Goal: Information Seeking & Learning: Compare options

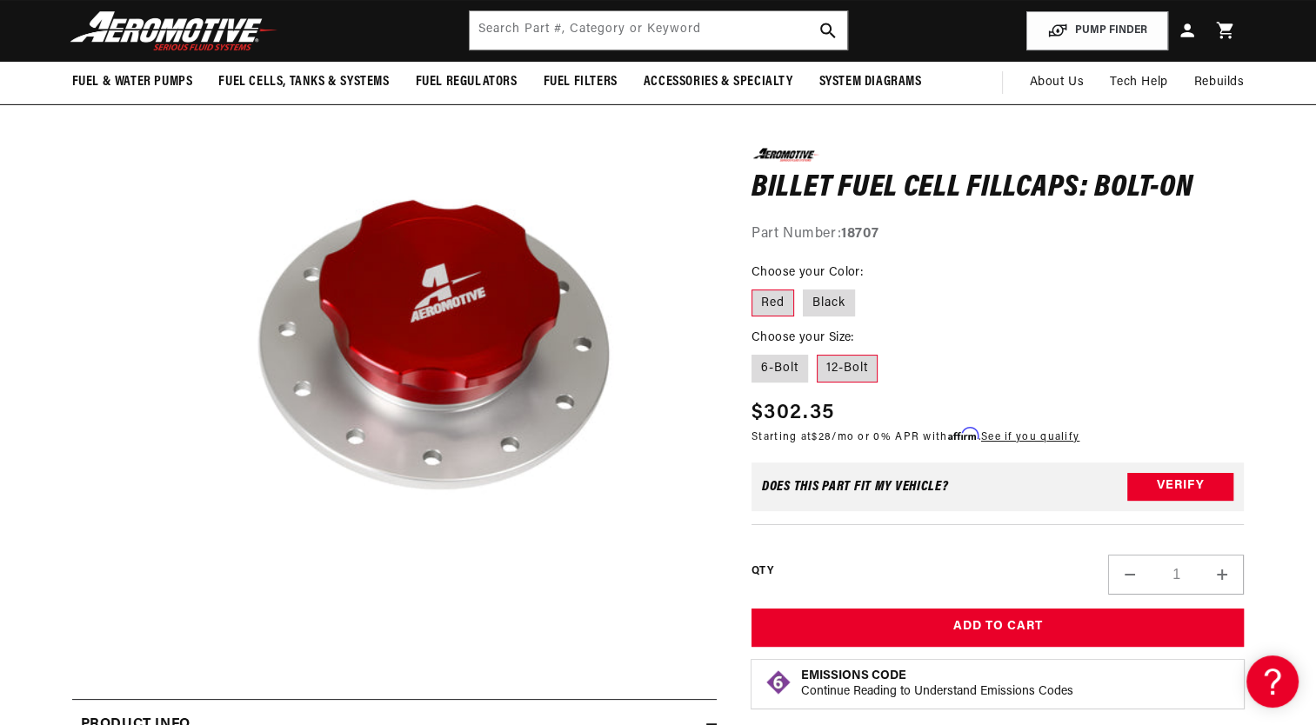
scroll to position [0, 688]
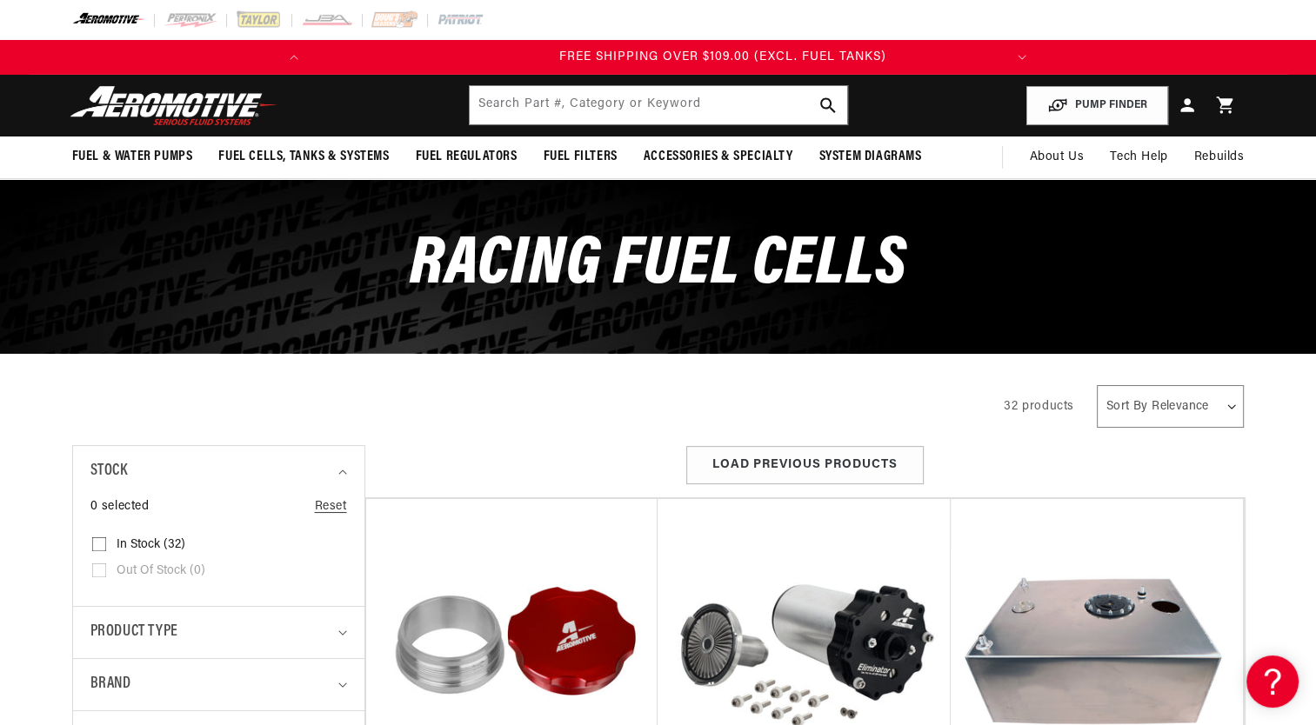
scroll to position [0, 688]
drag, startPoint x: 610, startPoint y: 390, endPoint x: 490, endPoint y: 421, distance: 124.0
click at [490, 421] on div "All Products" at bounding box center [523, 404] width 902 height 49
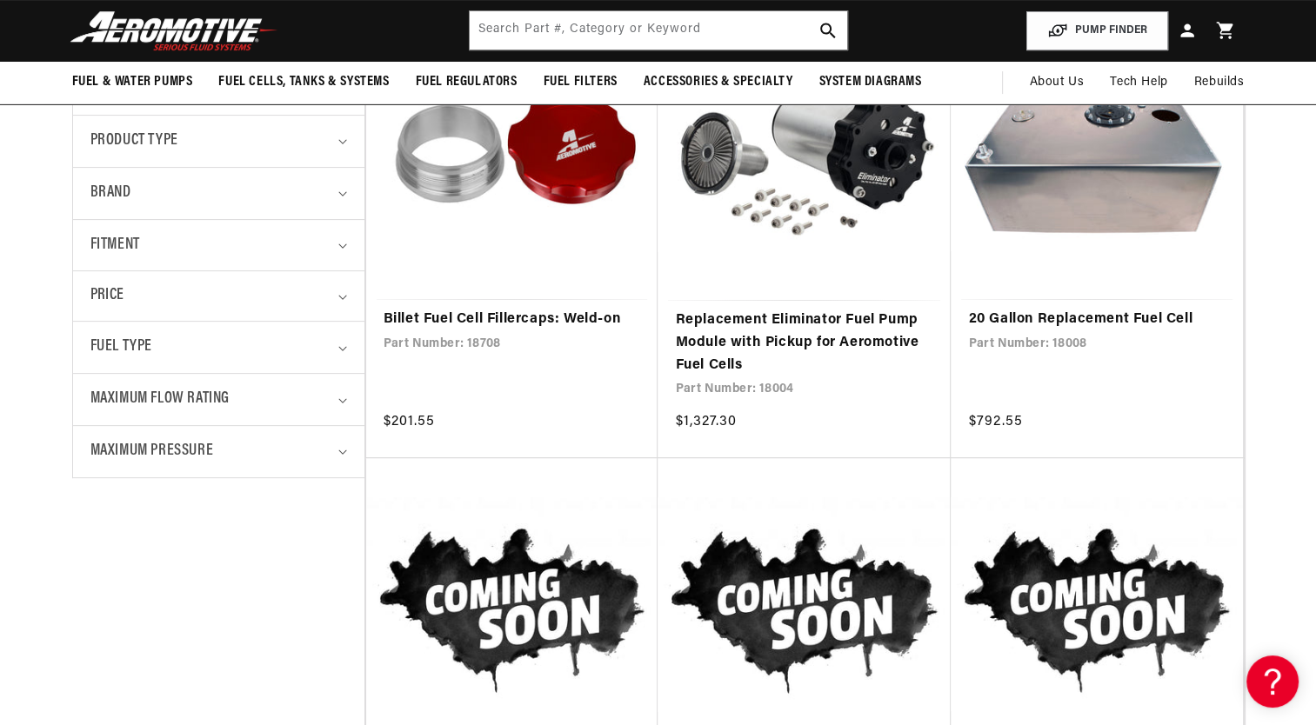
scroll to position [0, 0]
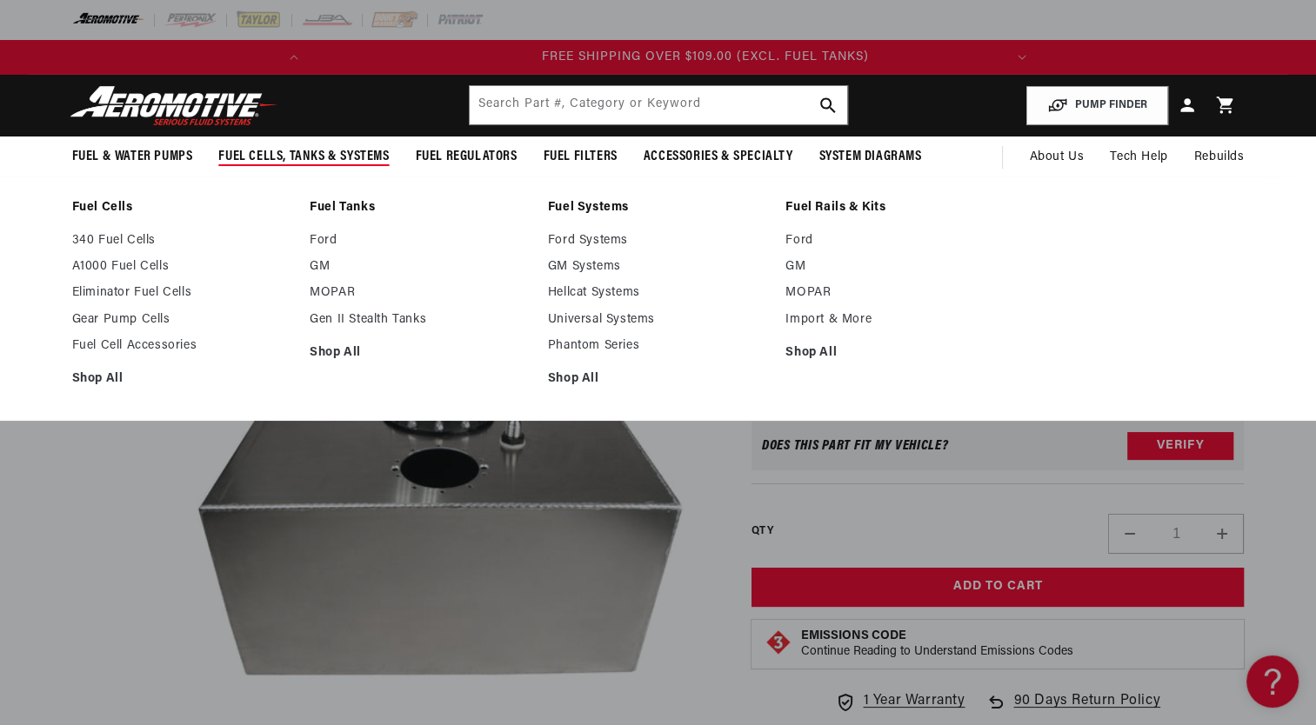
scroll to position [0, 688]
click at [319, 160] on span "Fuel Cells, Tanks & Systems" at bounding box center [303, 157] width 170 height 18
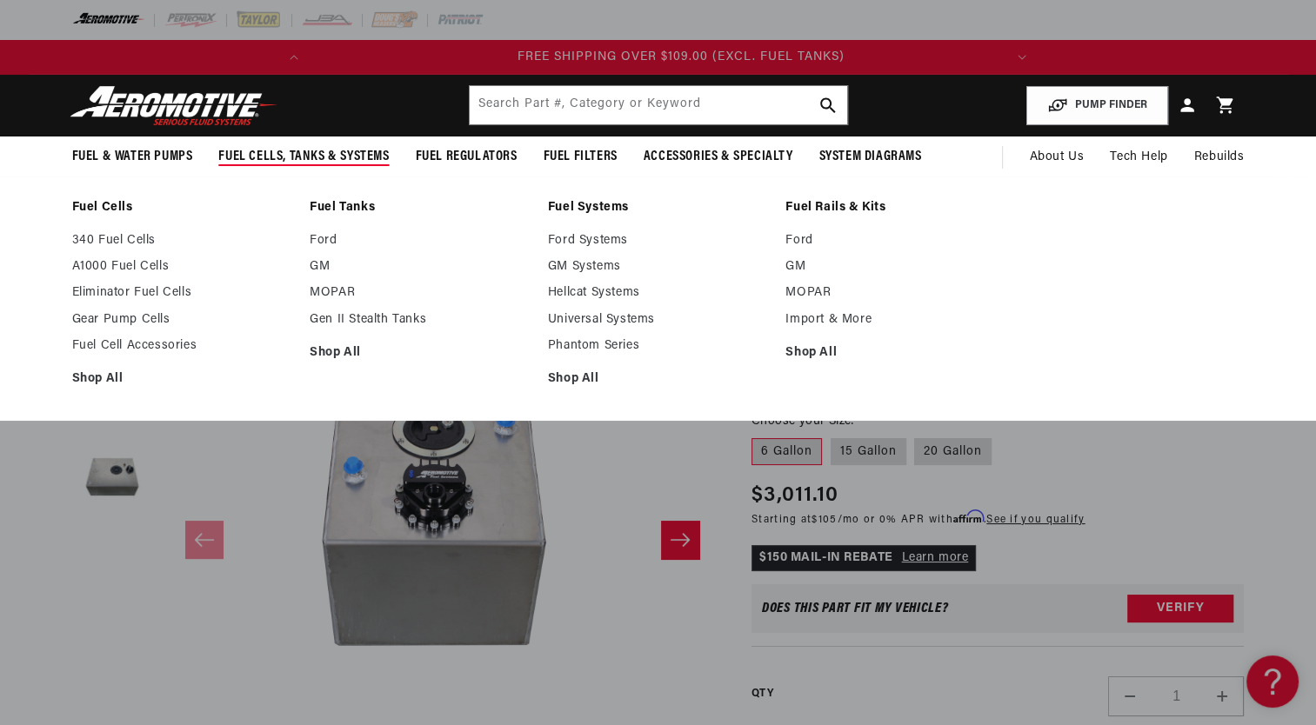
scroll to position [0, 688]
click at [296, 157] on span "Fuel Cells, Tanks & Systems" at bounding box center [303, 157] width 170 height 18
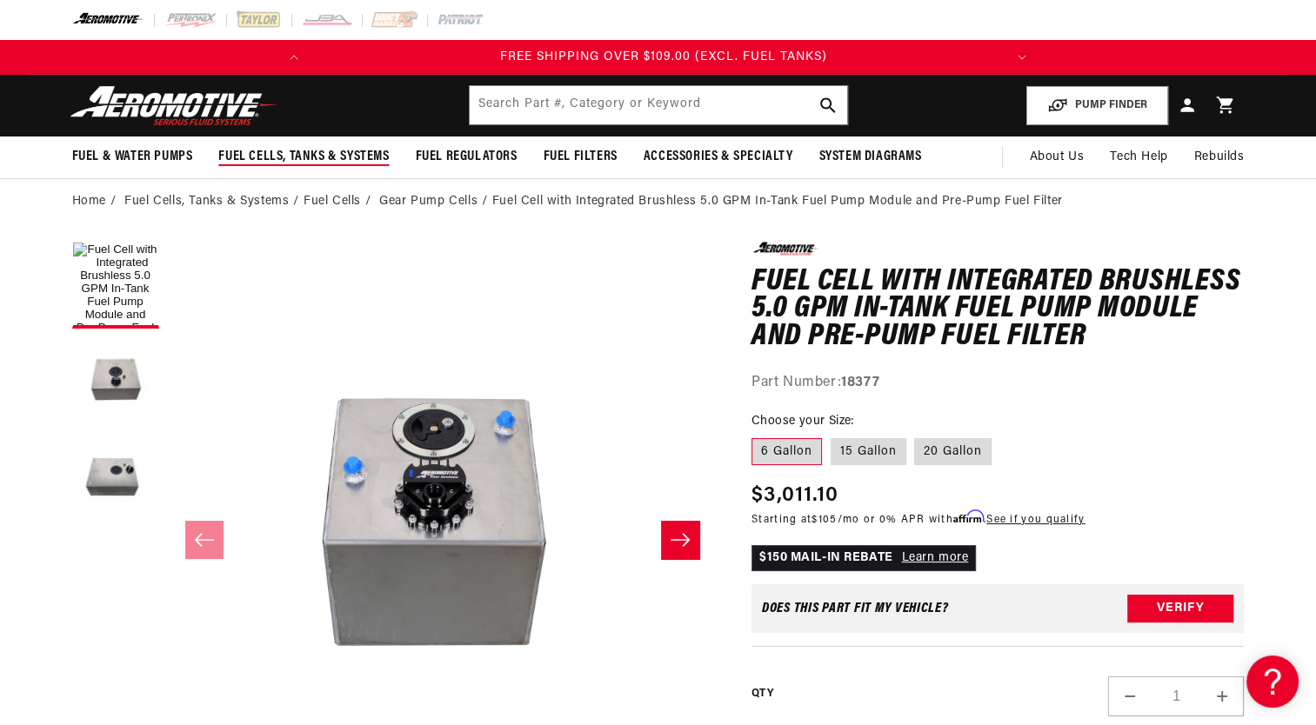
click at [296, 157] on span "Fuel Cells, Tanks & Systems" at bounding box center [303, 157] width 170 height 18
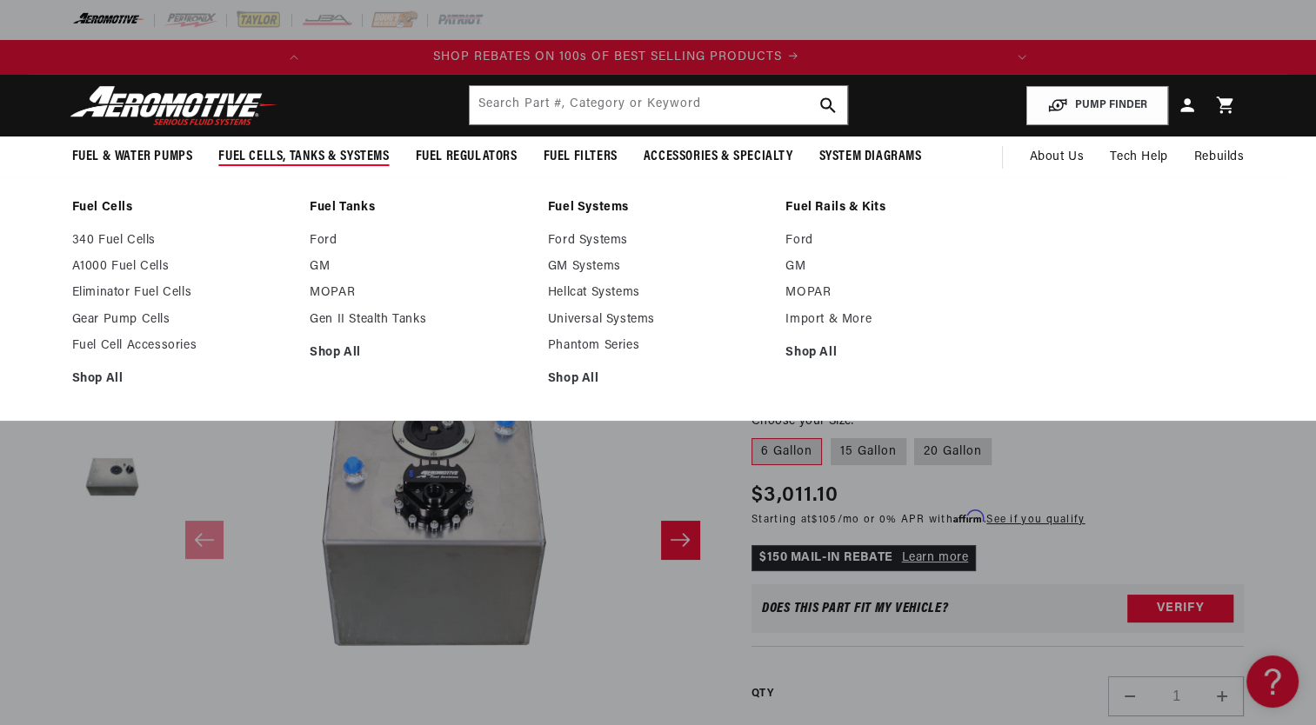
scroll to position [0, 0]
click at [114, 264] on link "A1000 Fuel Cells" at bounding box center [182, 267] width 221 height 16
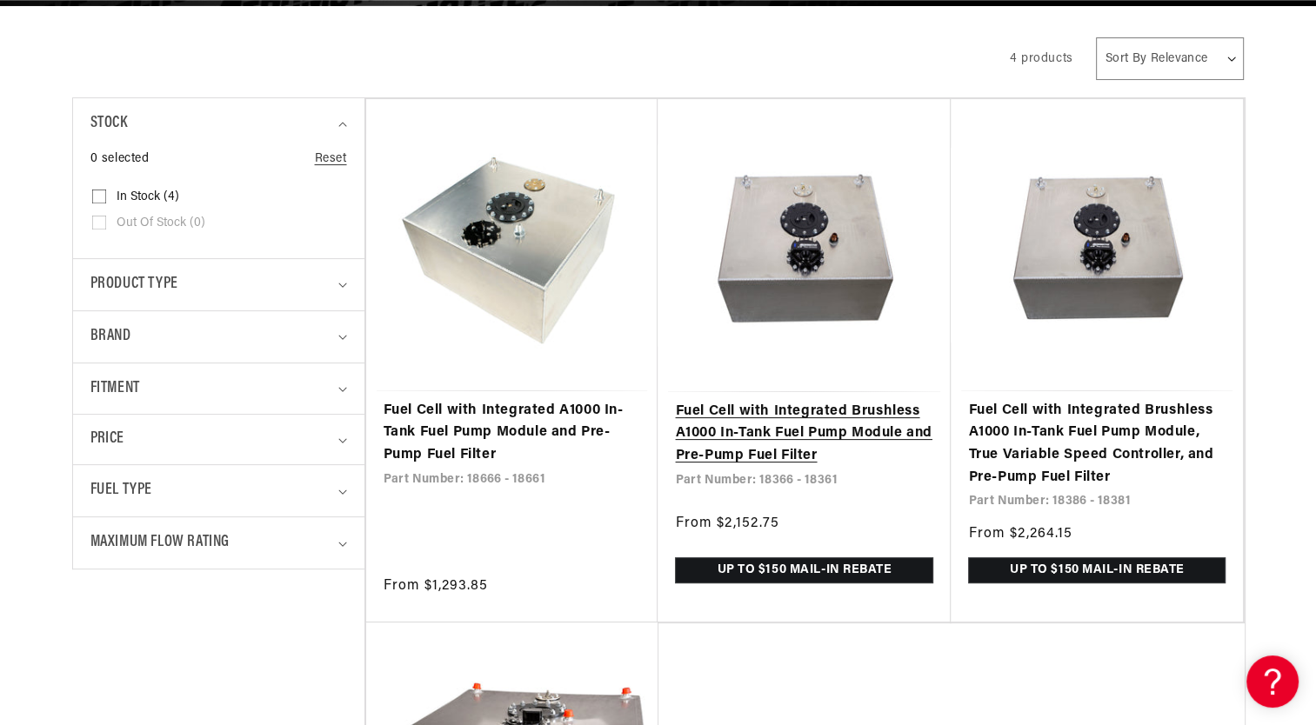
scroll to position [0, 688]
click at [817, 401] on link "Fuel Cell with Integrated Brushless A1000 In-Tank Fuel Pump Module and Pre-Pump…" at bounding box center [804, 434] width 258 height 67
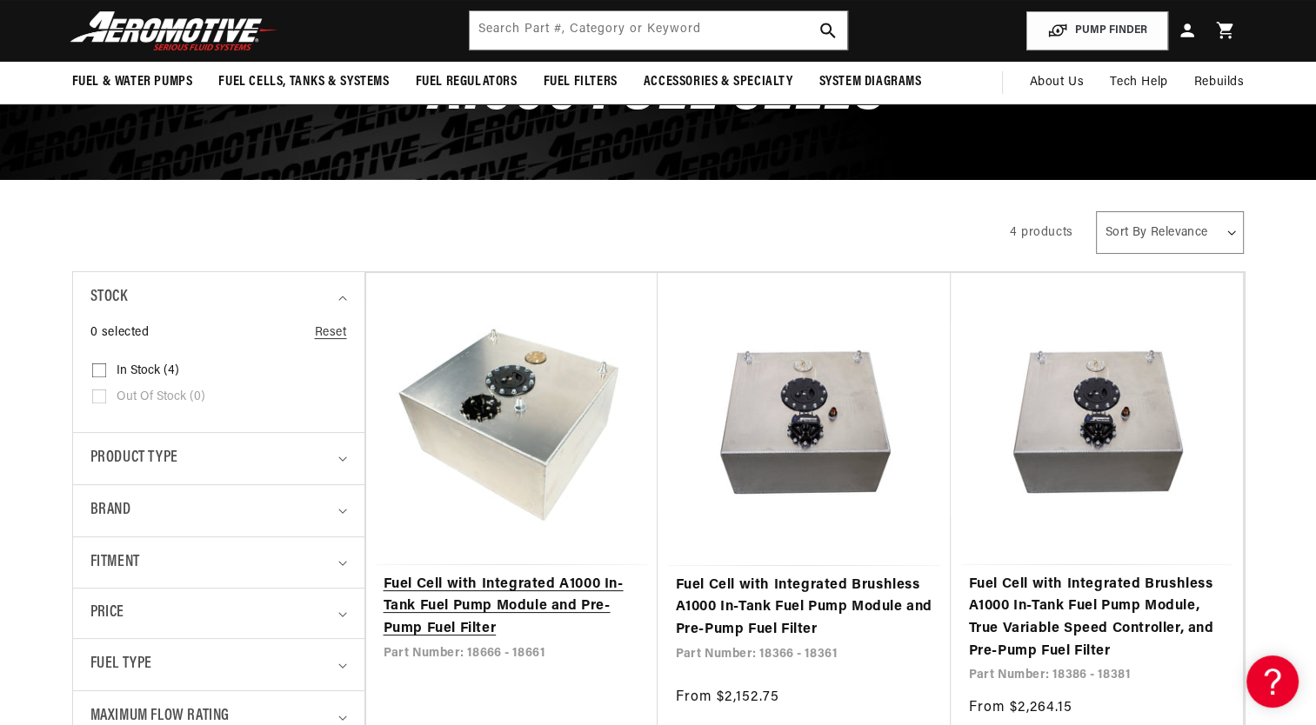
click at [504, 574] on link "Fuel Cell with Integrated A1000 In-Tank Fuel Pump Module and Pre-Pump Fuel Filt…" at bounding box center [512, 607] width 257 height 67
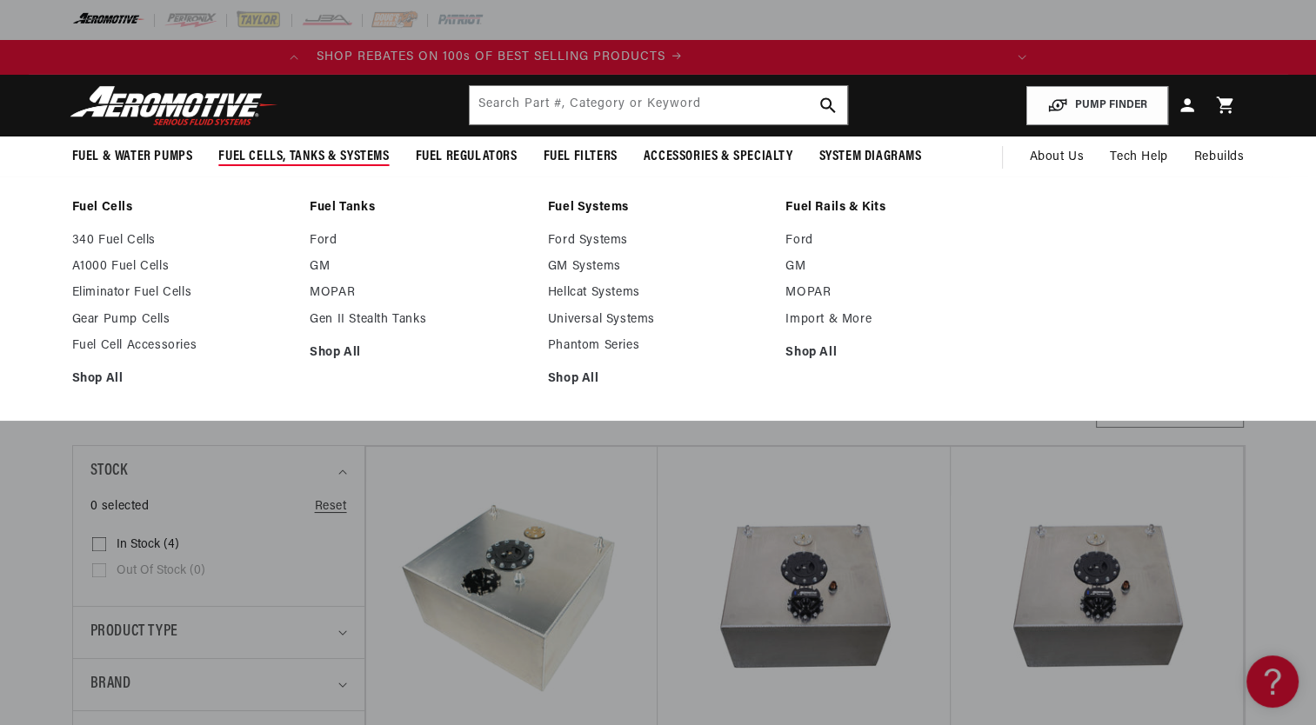
scroll to position [0, 0]
click at [117, 237] on link "340 Fuel Cells" at bounding box center [182, 241] width 221 height 16
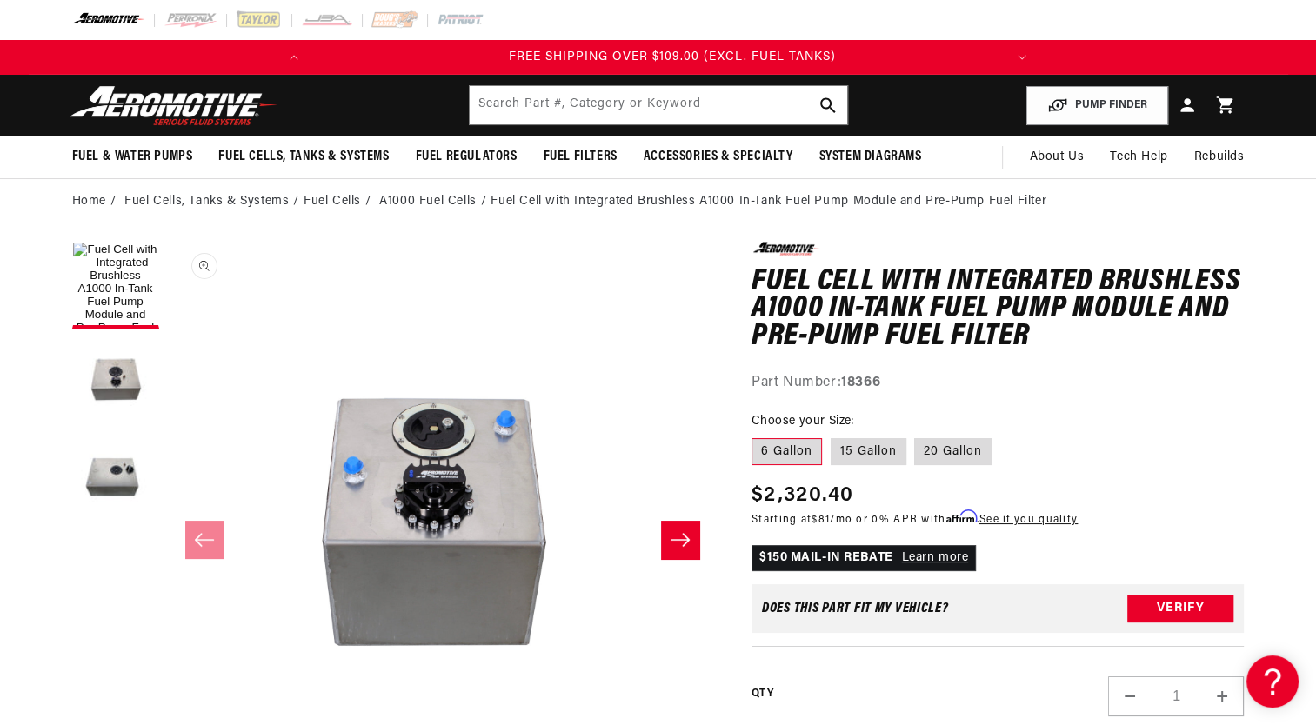
scroll to position [0, 688]
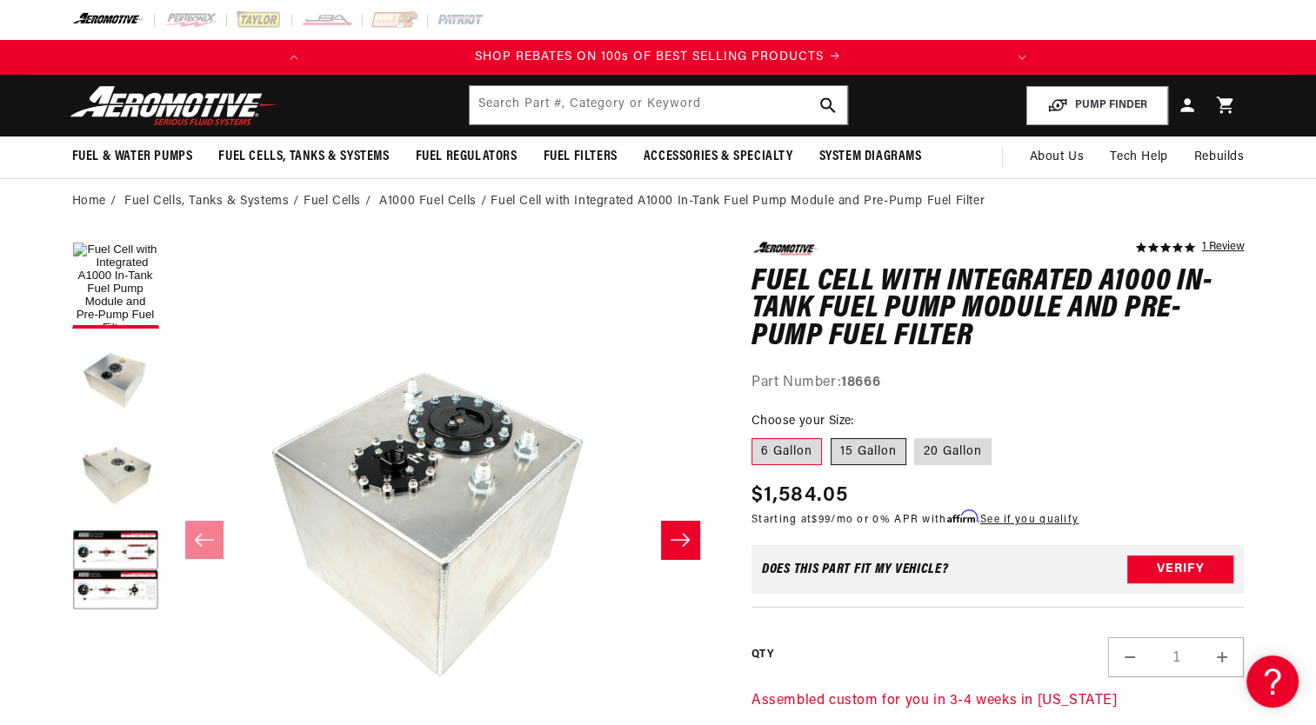
click at [877, 449] on label "15 Gallon" at bounding box center [869, 452] width 76 height 28
click at [831, 436] on input "15 Gallon" at bounding box center [831, 435] width 1 height 1
radio input "true"
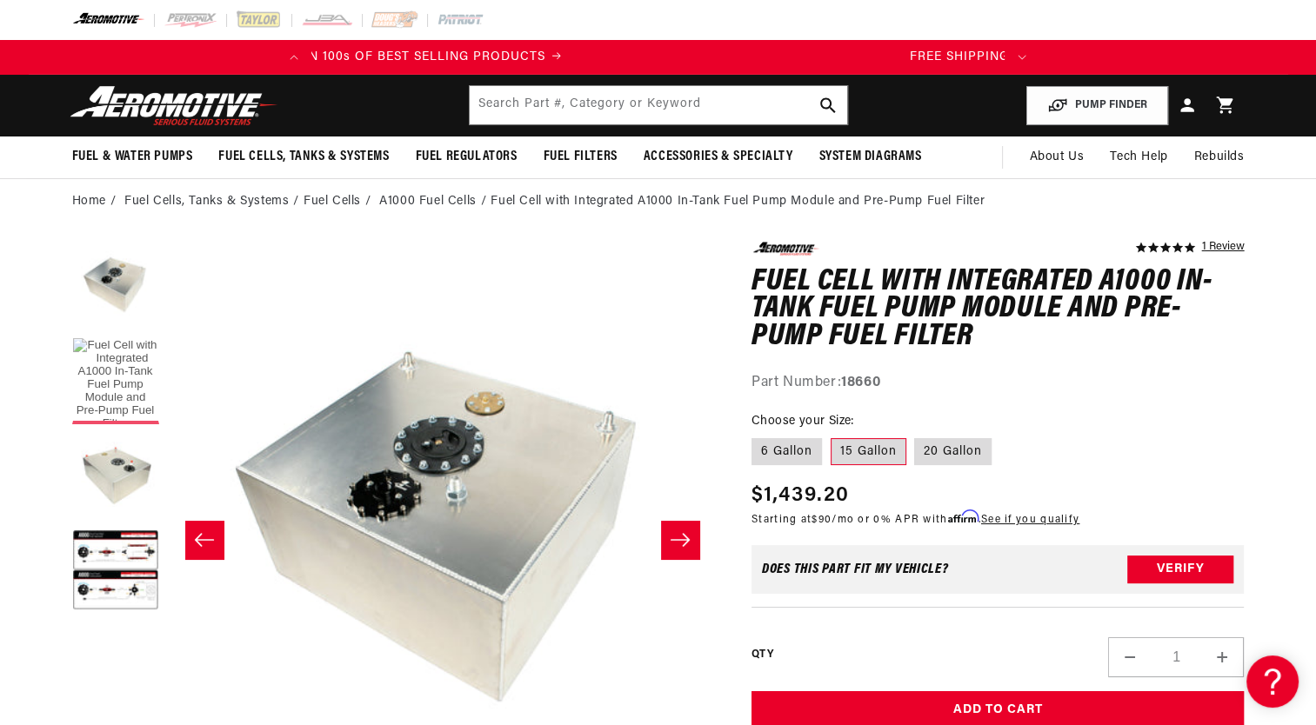
click at [124, 364] on button "Load image 1 in gallery view" at bounding box center [115, 380] width 87 height 87
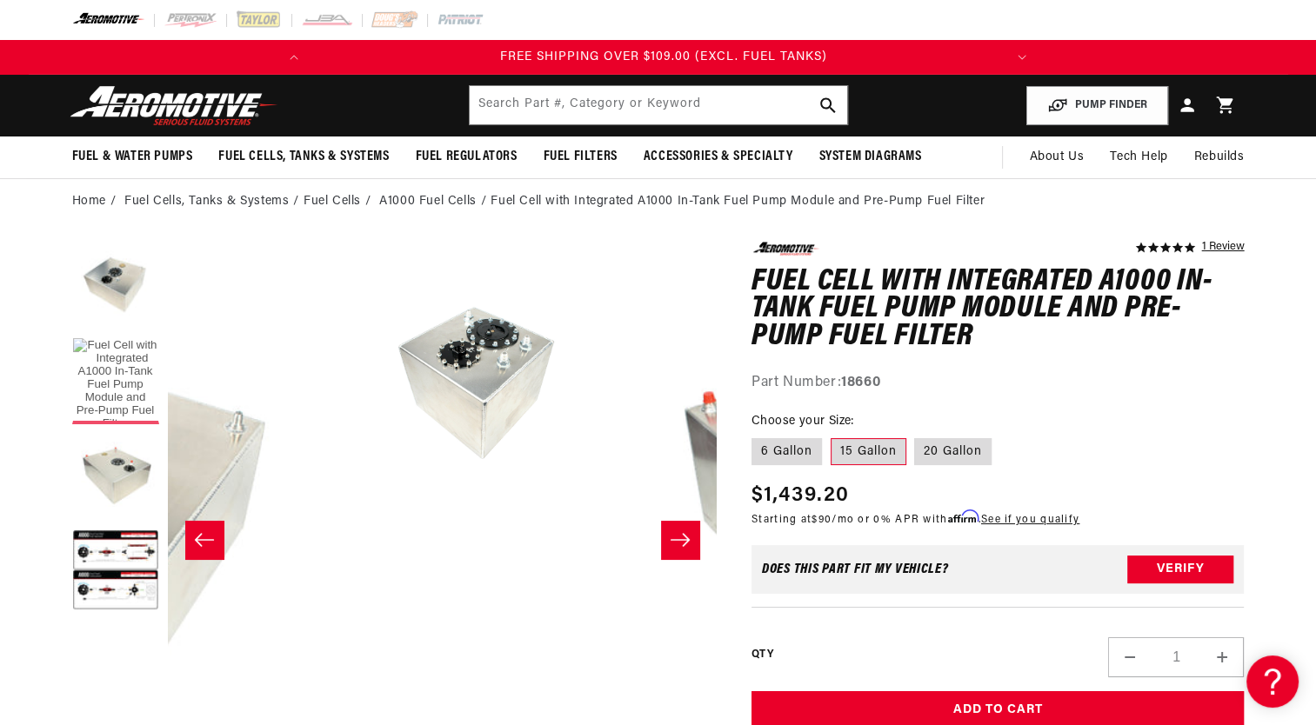
scroll to position [0, 411]
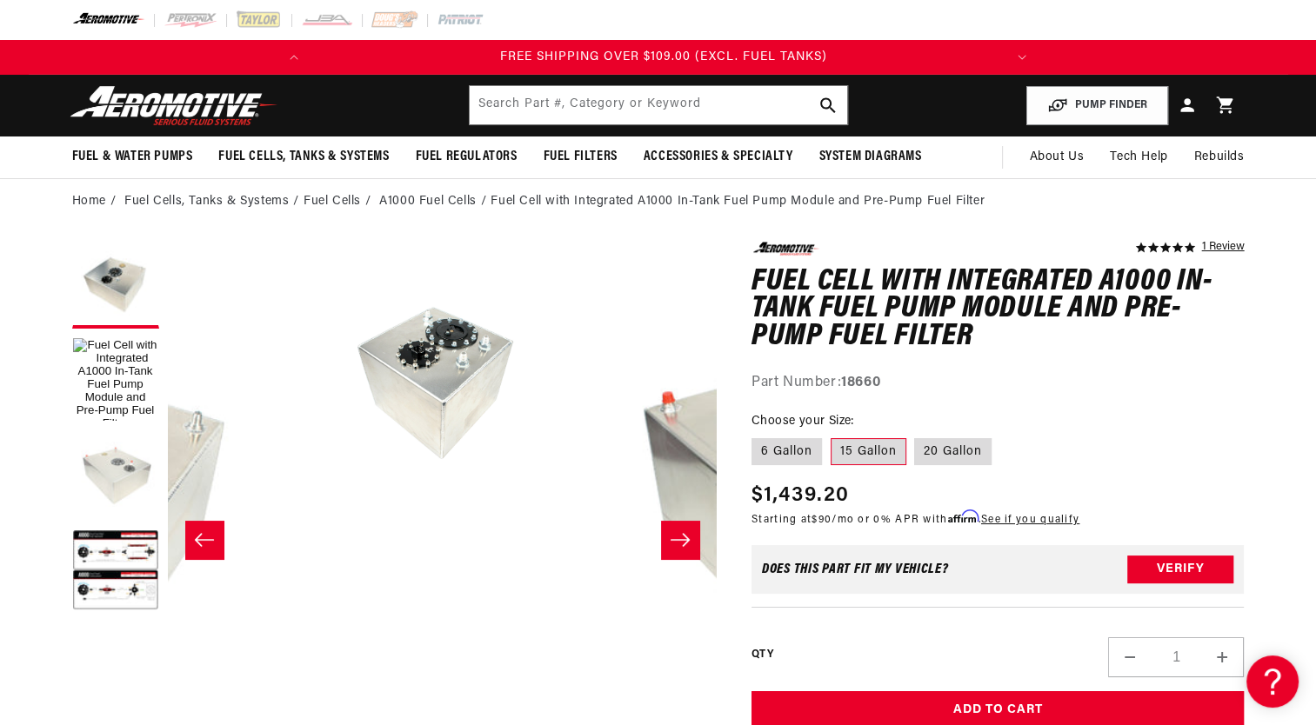
click at [104, 467] on button "Load image 3 in gallery view" at bounding box center [115, 476] width 87 height 87
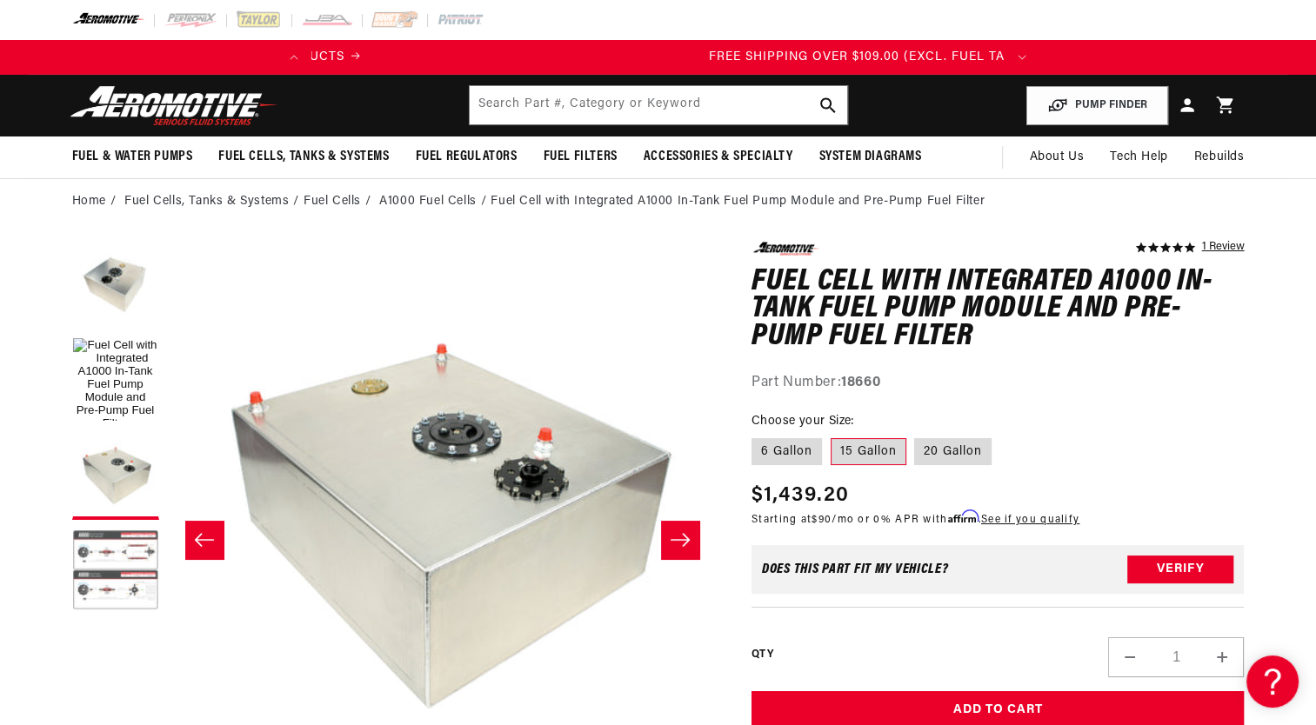
scroll to position [0, 80]
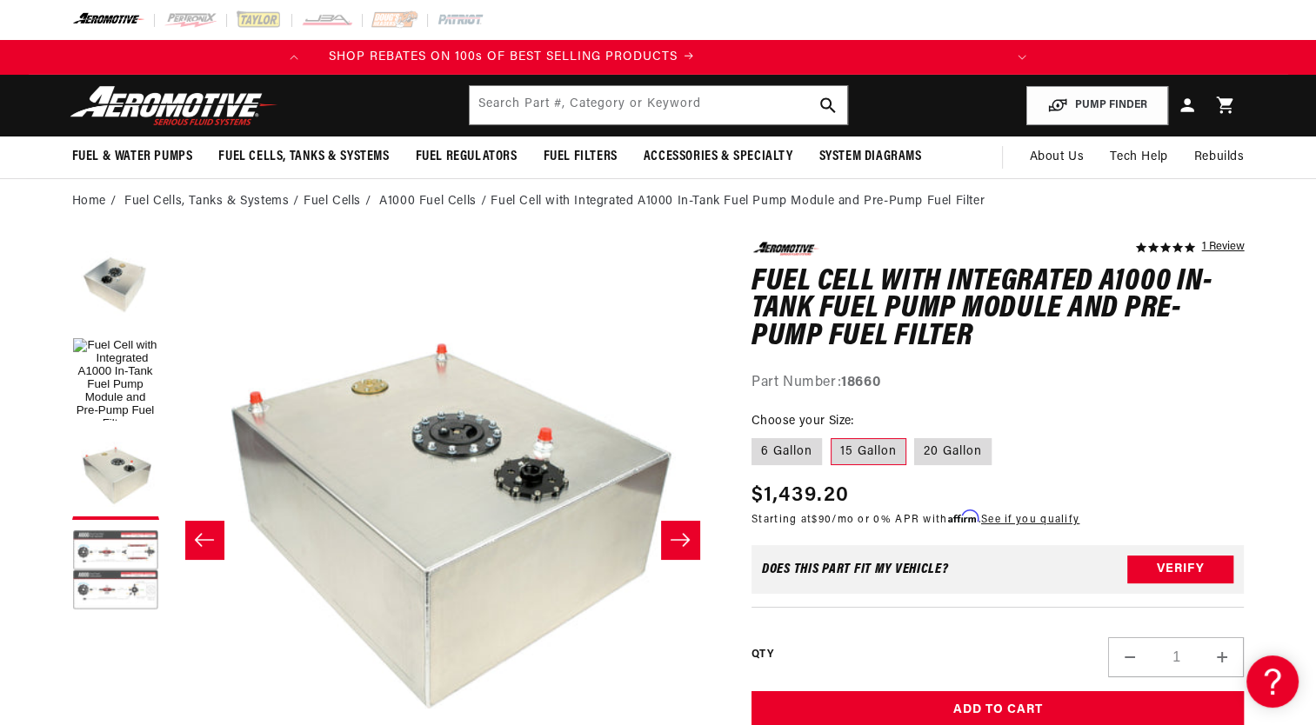
click at [114, 549] on button "Load image 4 in gallery view" at bounding box center [115, 572] width 87 height 87
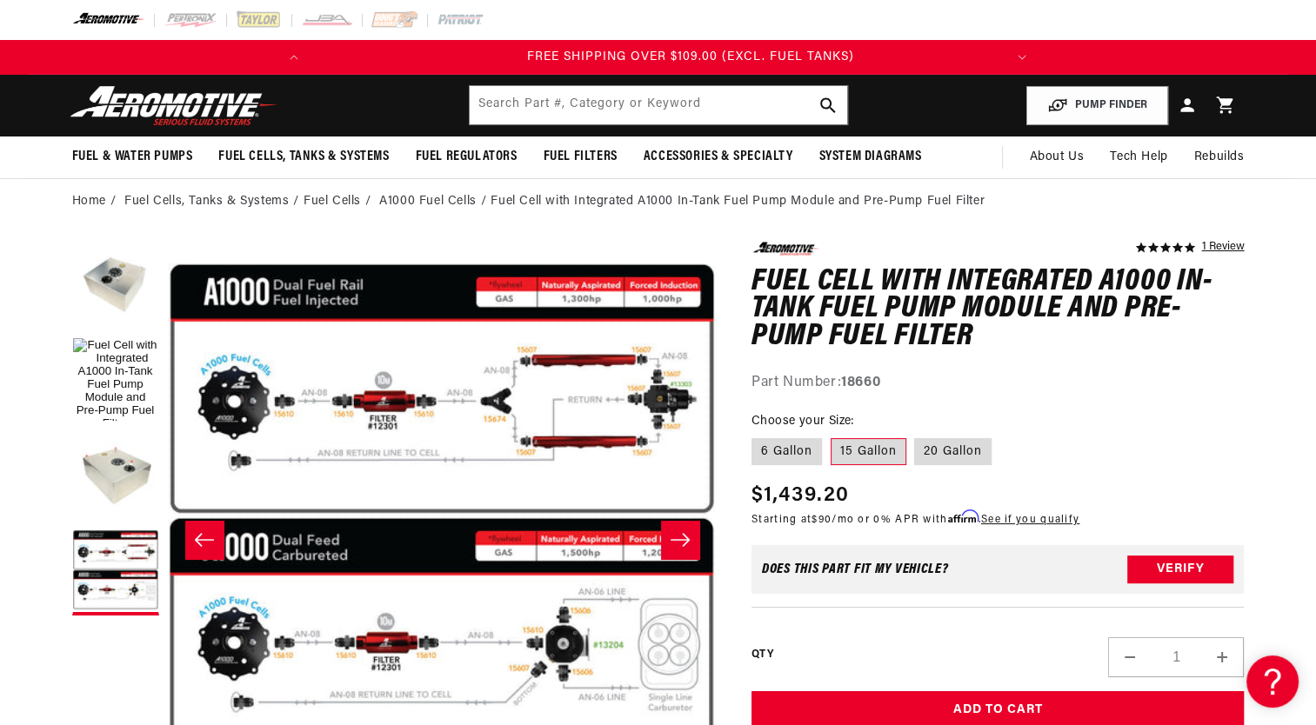
scroll to position [0, 688]
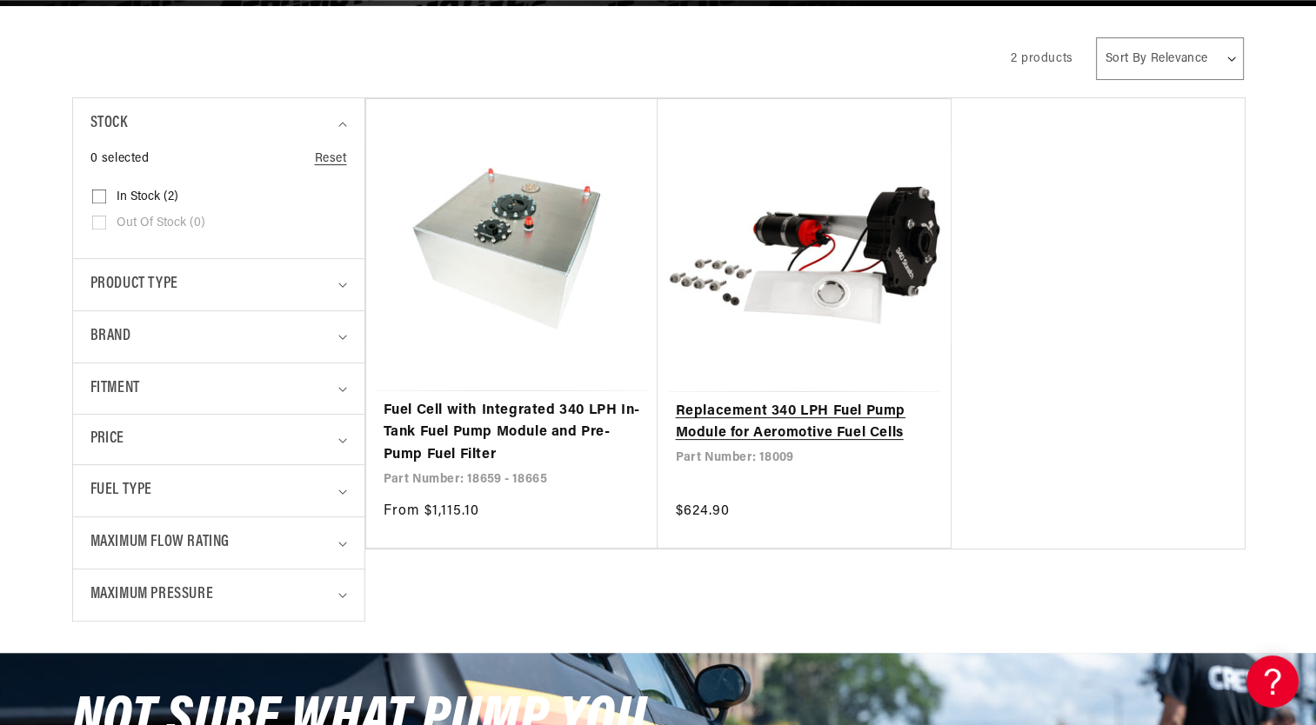
scroll to position [0, 688]
click at [769, 432] on link "Replacement 340 LPH Fuel Pump Module for Aeromotive Fuel Cells" at bounding box center [804, 423] width 258 height 44
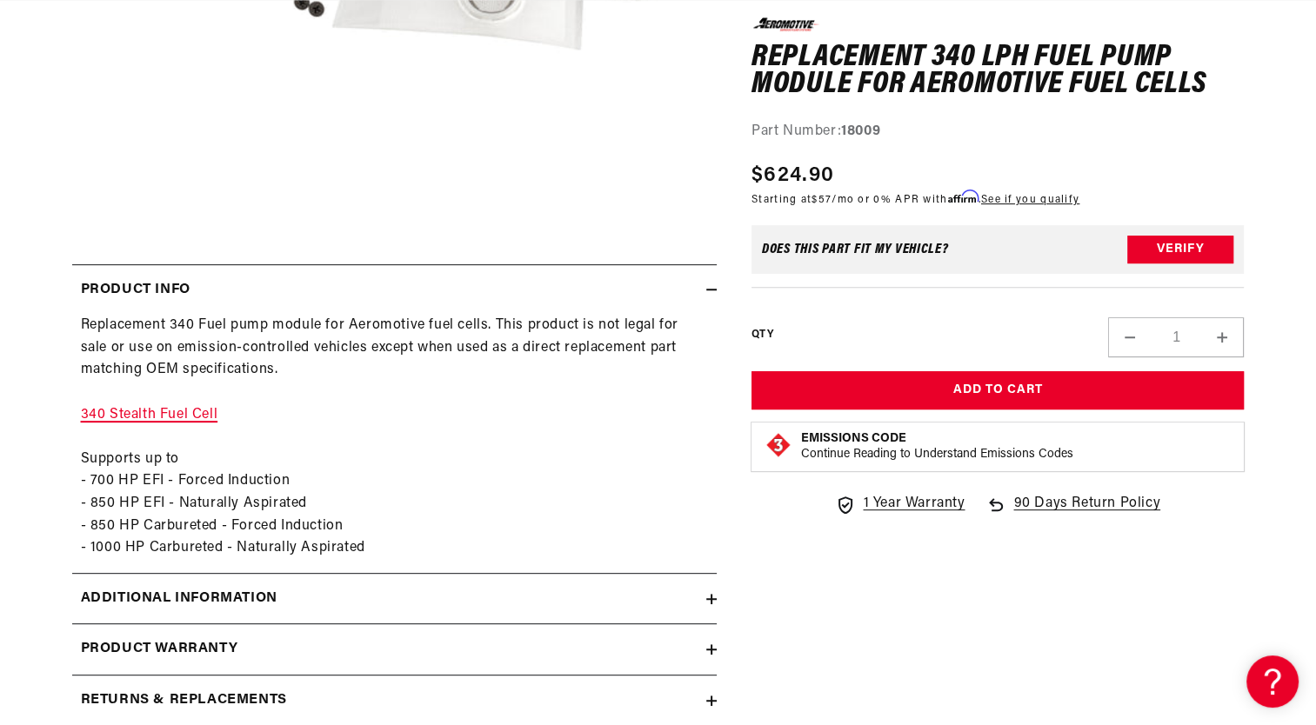
scroll to position [0, 688]
click at [195, 416] on link "340 Stealth Fuel Cell" at bounding box center [149, 415] width 137 height 14
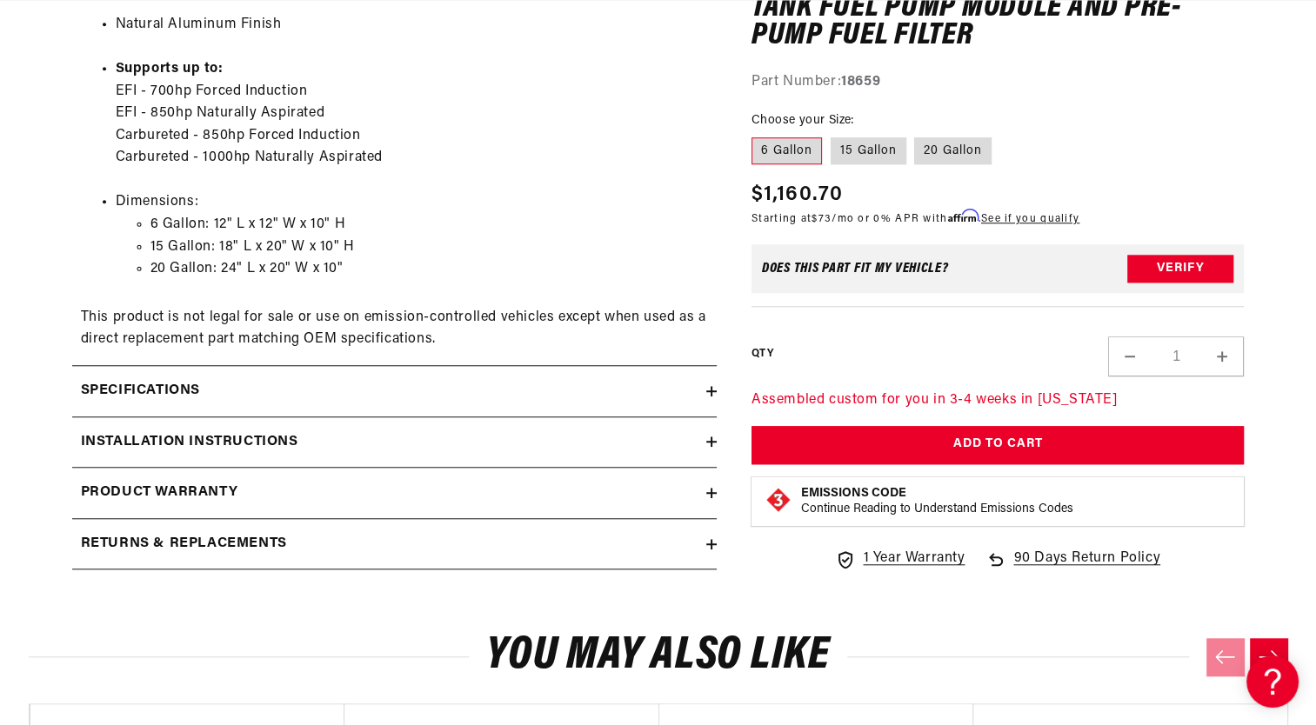
scroll to position [0, 688]
click at [710, 392] on icon at bounding box center [711, 391] width 10 height 10
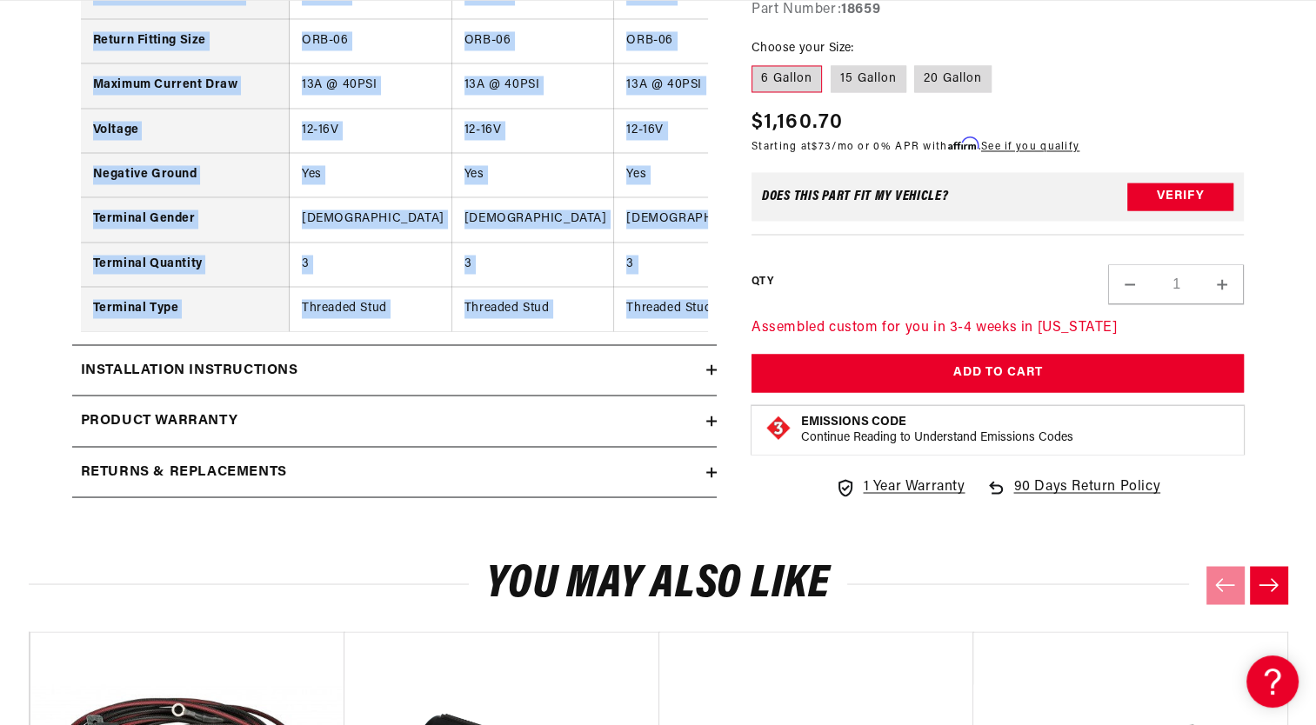
scroll to position [2957, 0]
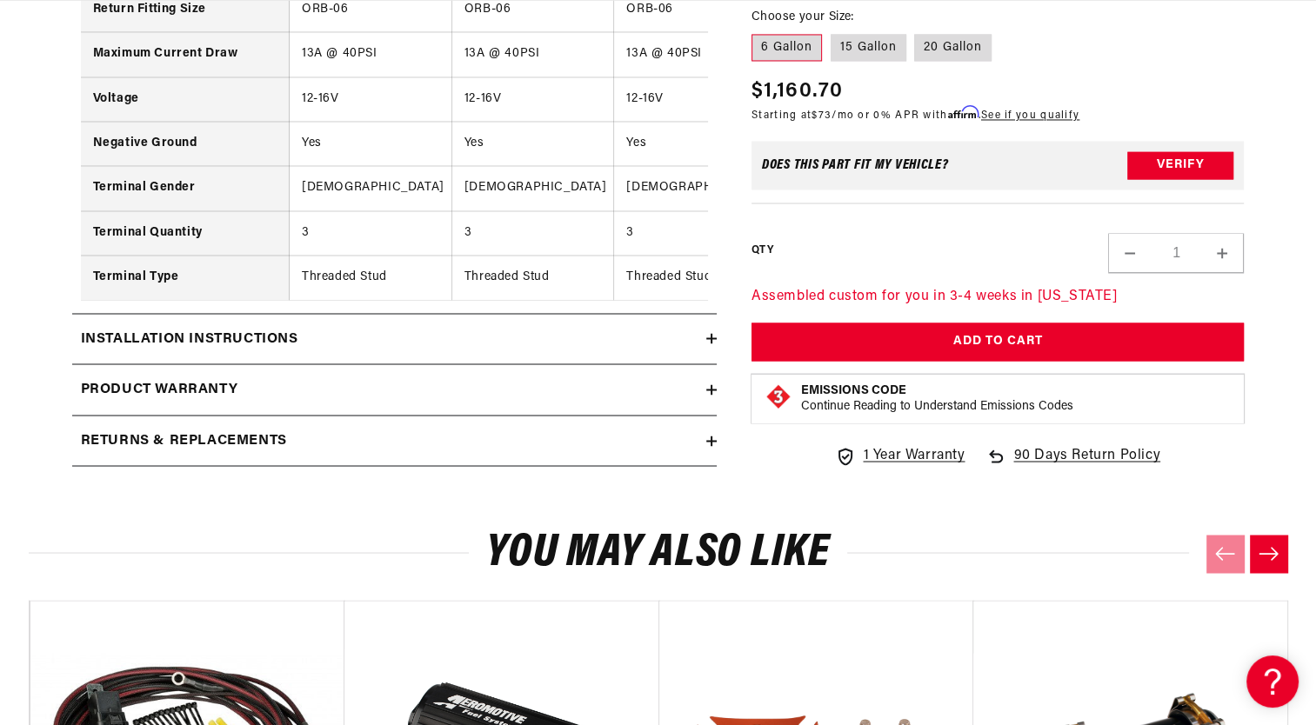
click at [711, 344] on icon at bounding box center [711, 338] width 0 height 10
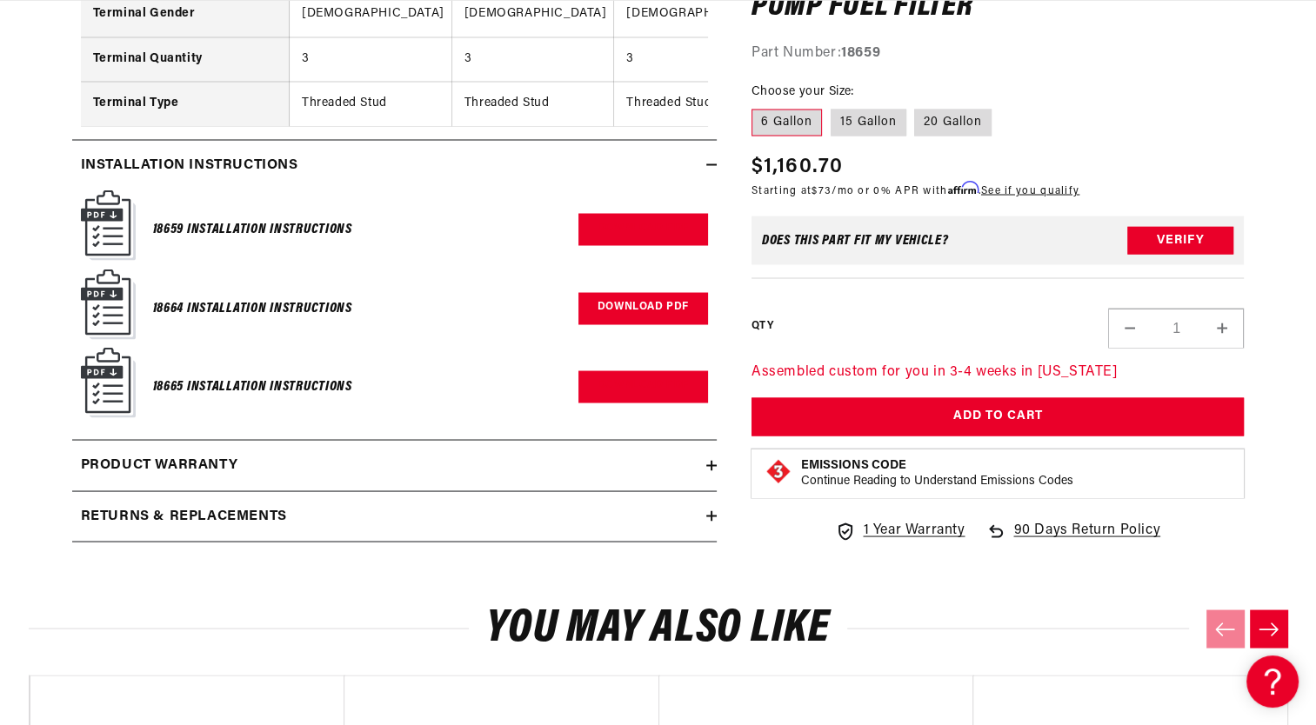
scroll to position [0, 0]
click at [112, 315] on img at bounding box center [108, 304] width 55 height 70
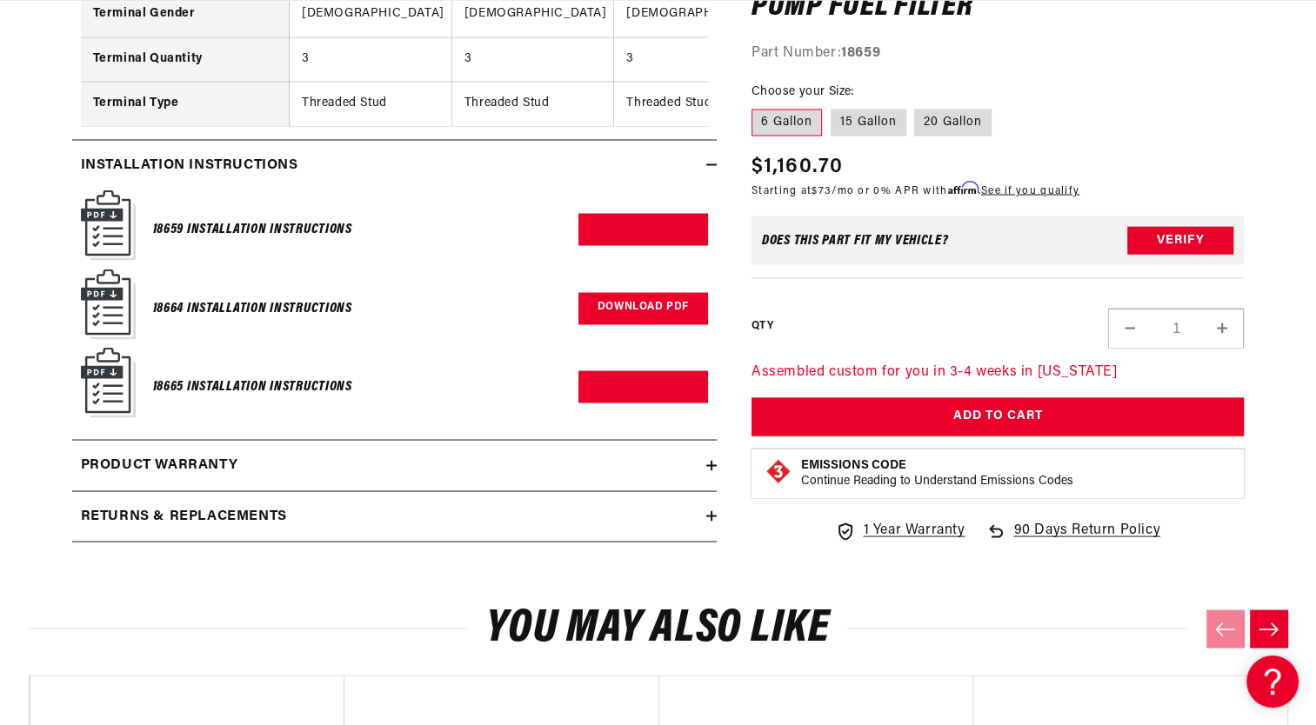
click at [637, 309] on link "Download PDF" at bounding box center [643, 308] width 130 height 32
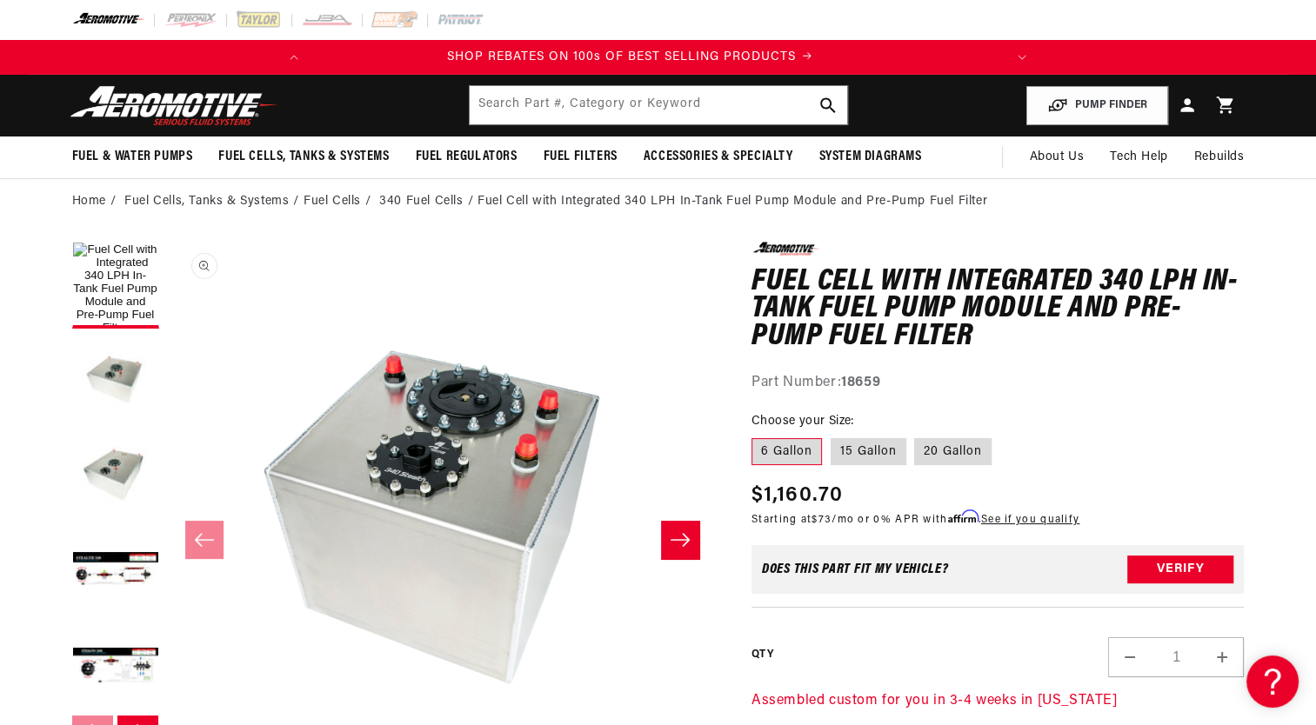
scroll to position [0, 0]
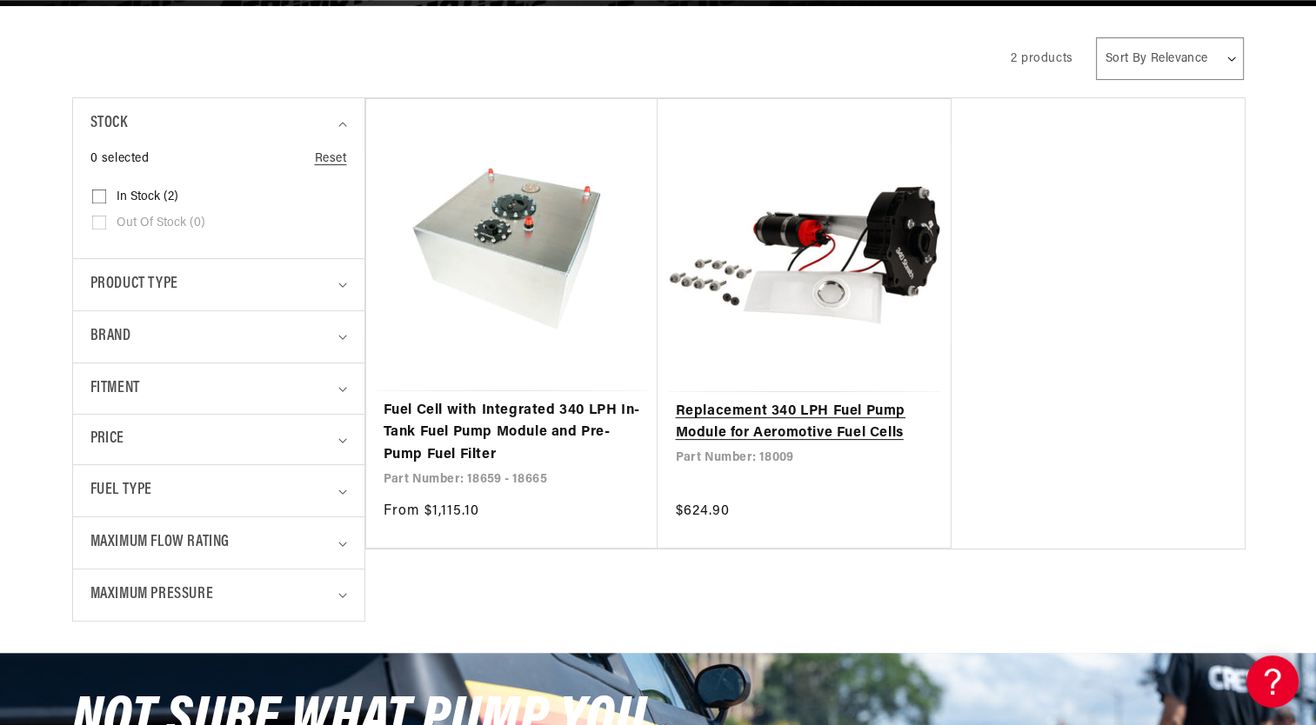
scroll to position [0, 688]
click at [826, 401] on link "Replacement 340 LPH Fuel Pump Module for Aeromotive Fuel Cells" at bounding box center [804, 423] width 258 height 44
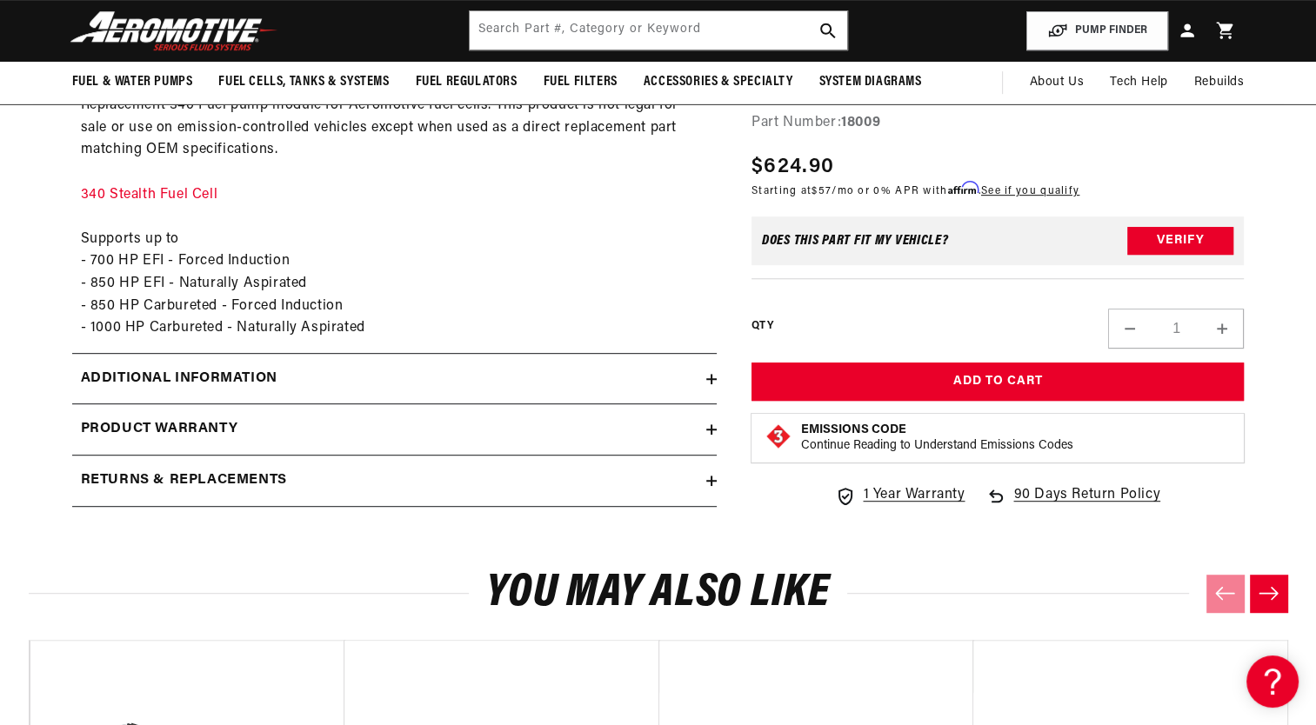
scroll to position [783, 0]
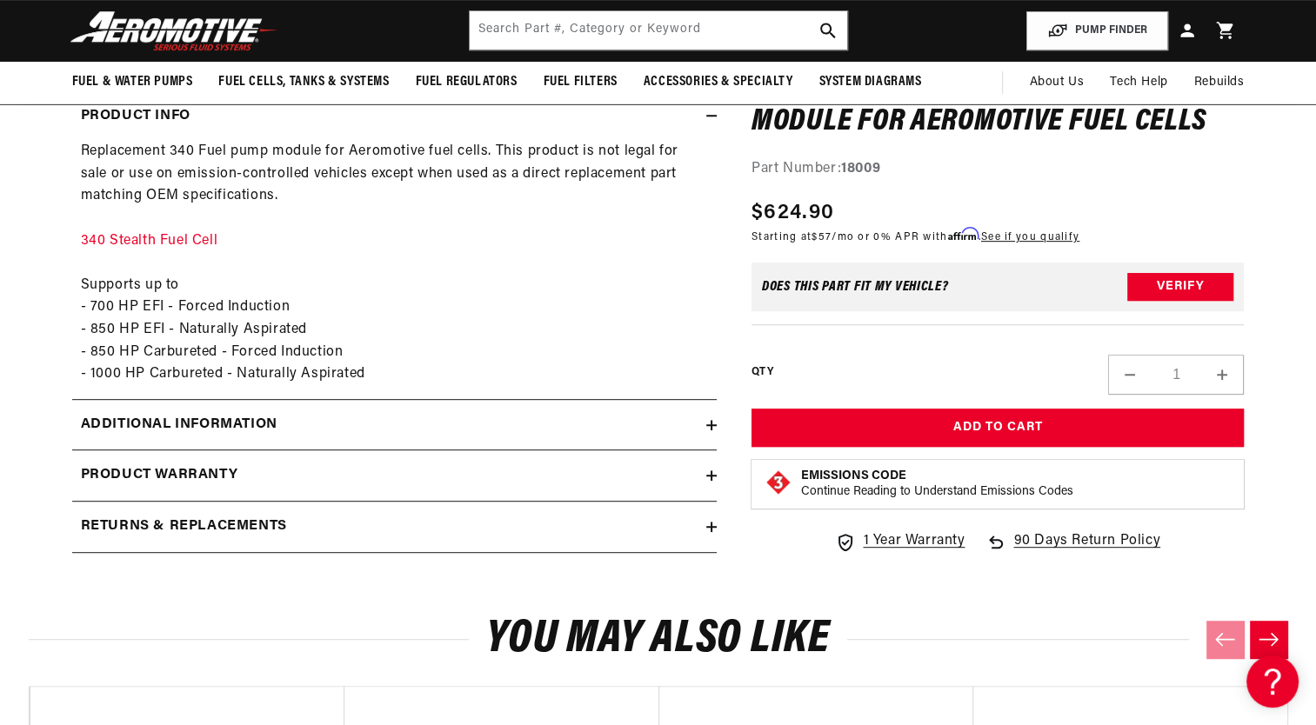
click at [710, 425] on icon at bounding box center [711, 425] width 10 height 0
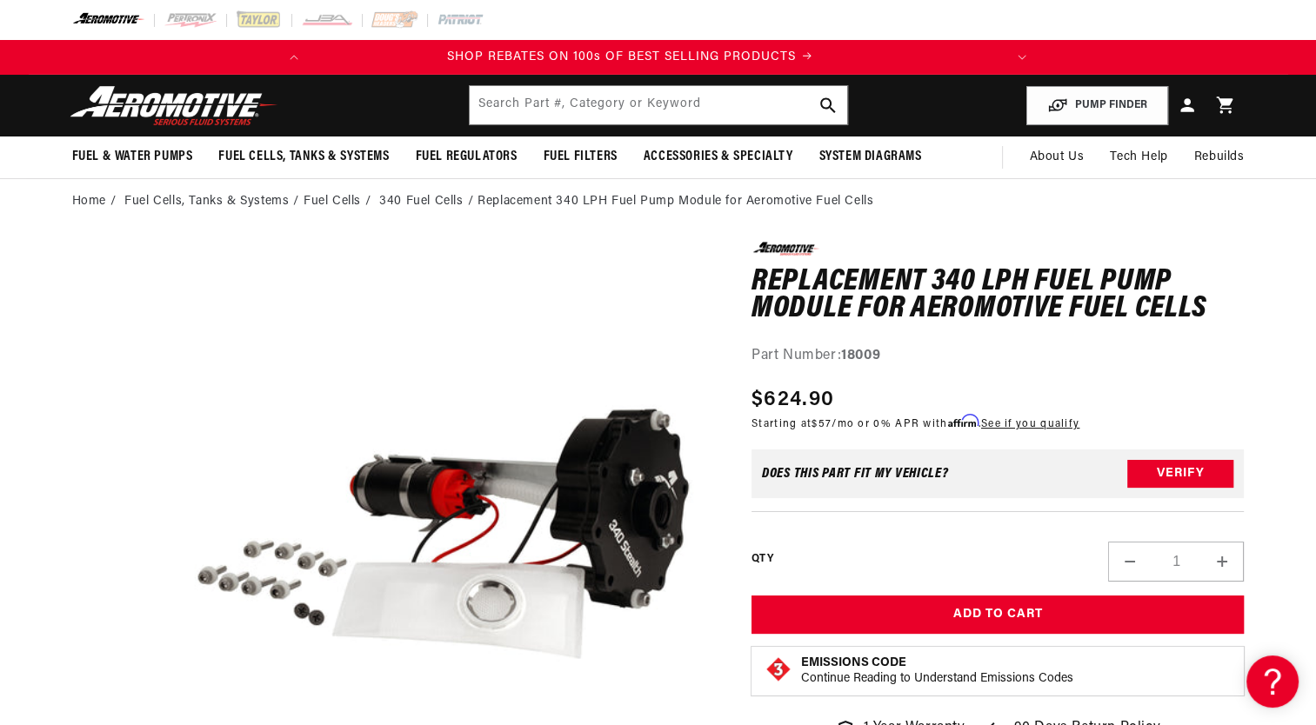
scroll to position [0, 0]
drag, startPoint x: 459, startPoint y: 234, endPoint x: 327, endPoint y: 202, distance: 136.1
click at [327, 202] on li "Fuel Cells" at bounding box center [340, 201] width 72 height 19
click at [327, 197] on li "Fuel Cells" at bounding box center [340, 201] width 72 height 19
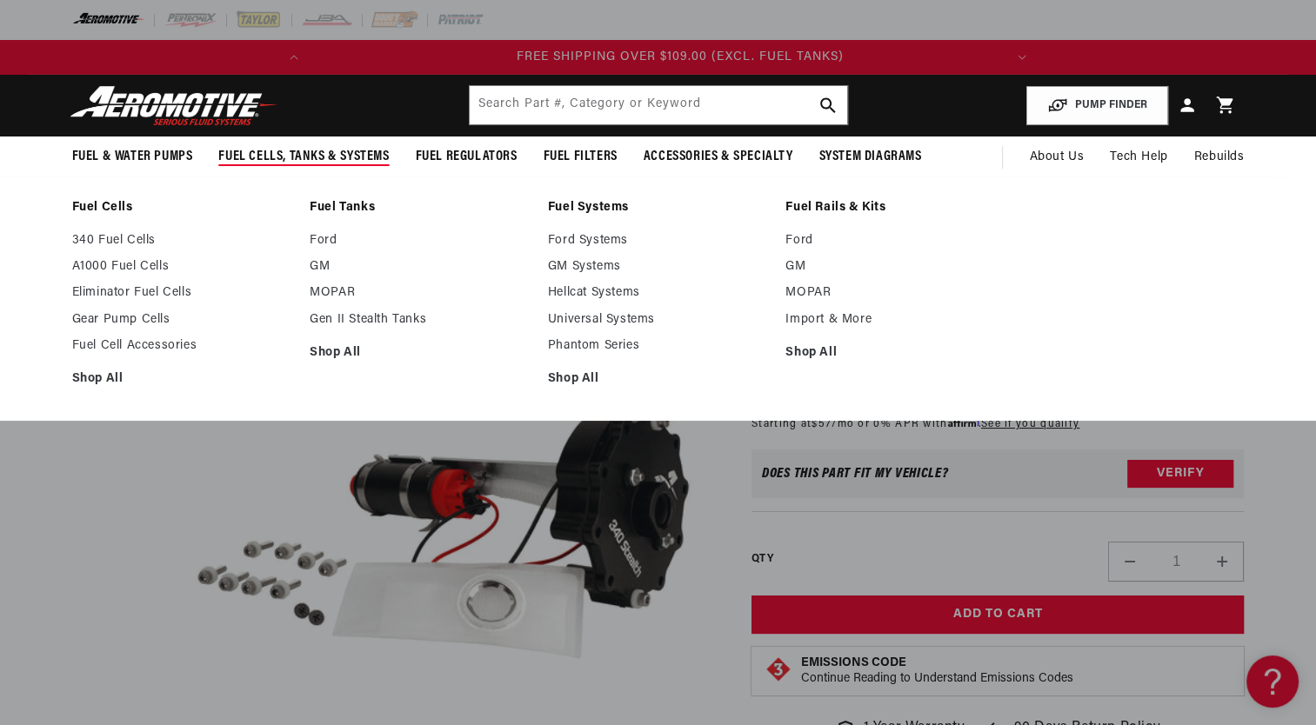
scroll to position [0, 688]
click at [163, 269] on link "A1000 Fuel Cells" at bounding box center [182, 267] width 221 height 16
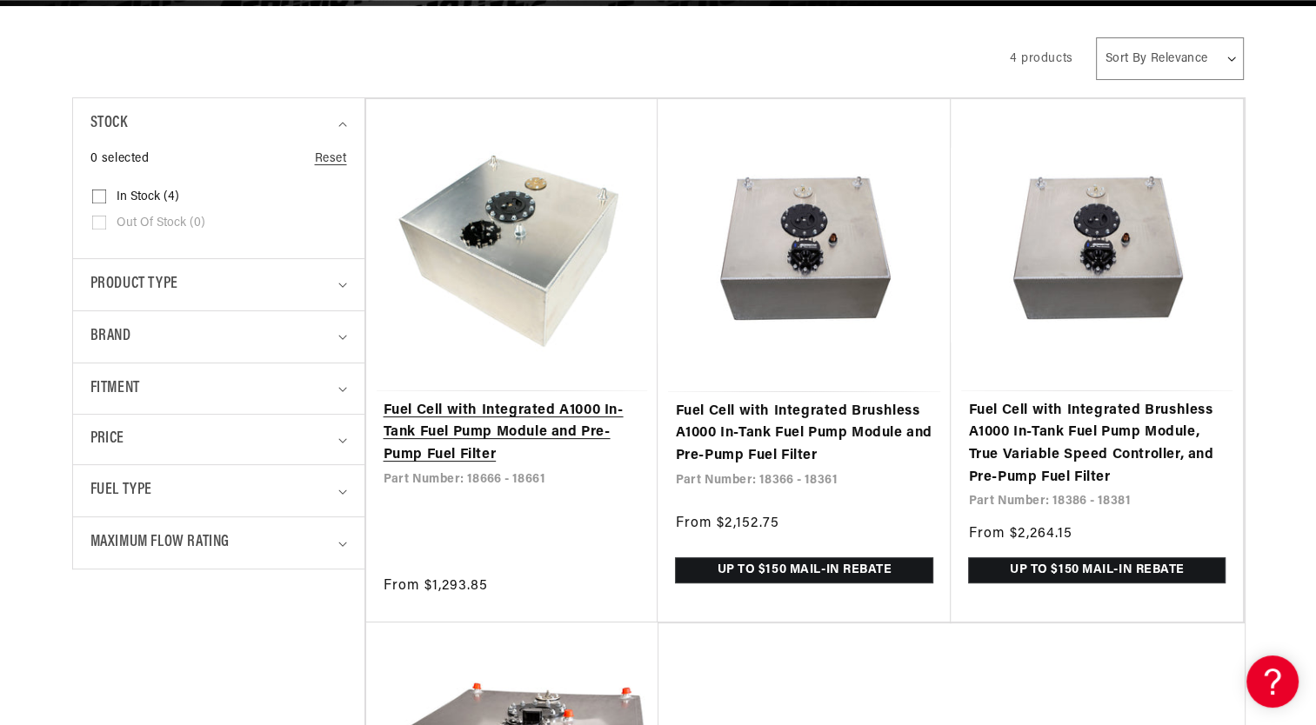
scroll to position [0, 17]
click at [527, 424] on link "Fuel Cell with Integrated A1000 In-Tank Fuel Pump Module and Pre-Pump Fuel Filt…" at bounding box center [512, 433] width 257 height 67
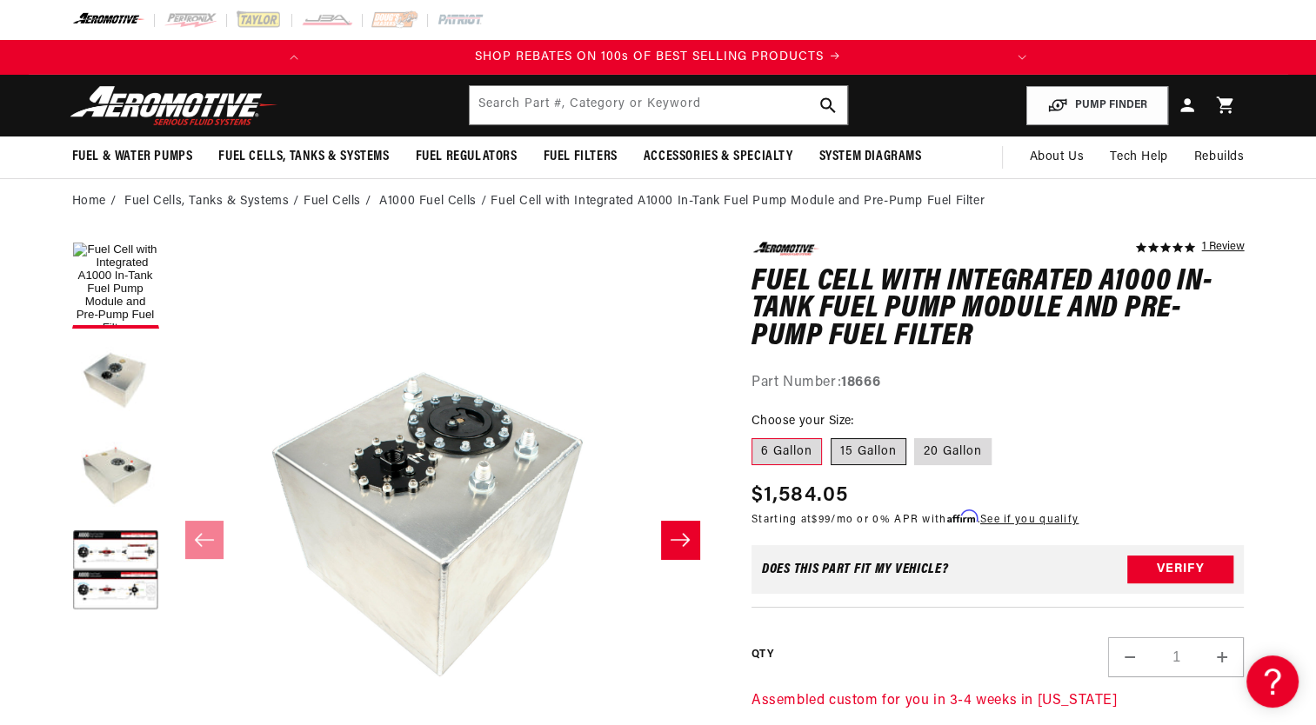
click at [873, 443] on label "15 Gallon" at bounding box center [869, 452] width 76 height 28
click at [831, 436] on input "15 Gallon" at bounding box center [831, 435] width 1 height 1
radio input "true"
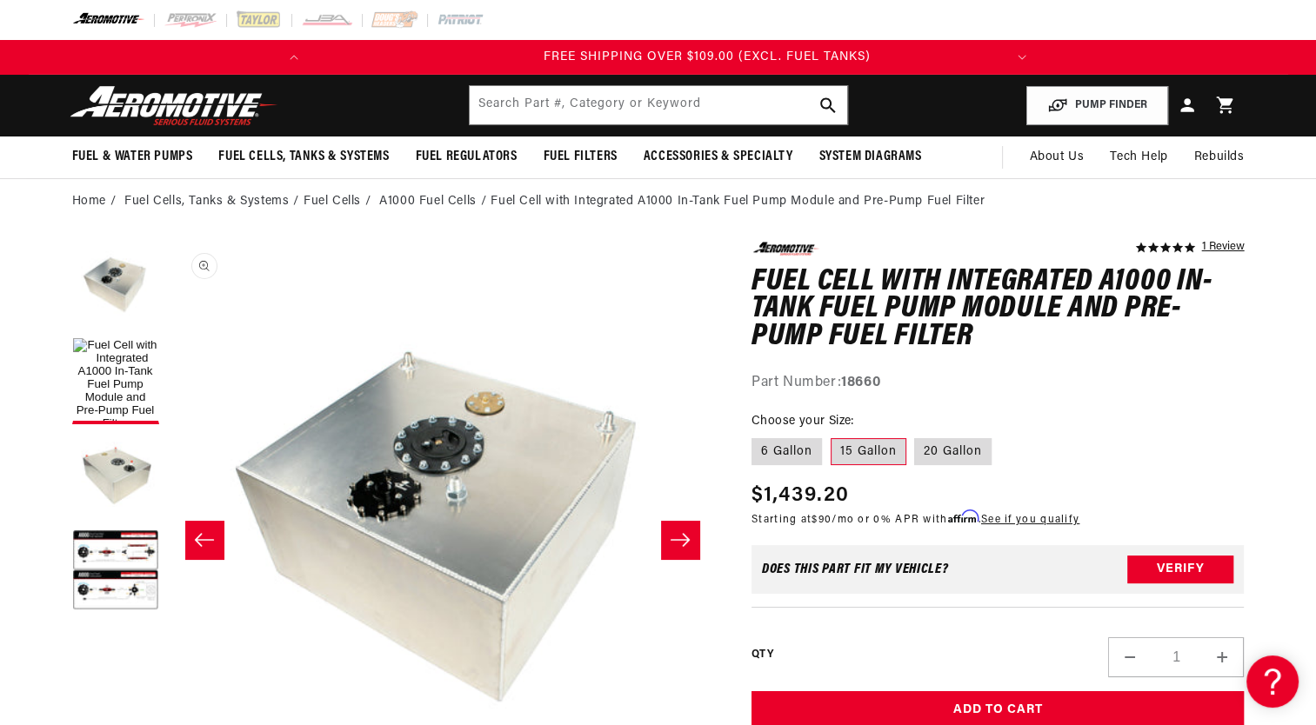
scroll to position [0, 688]
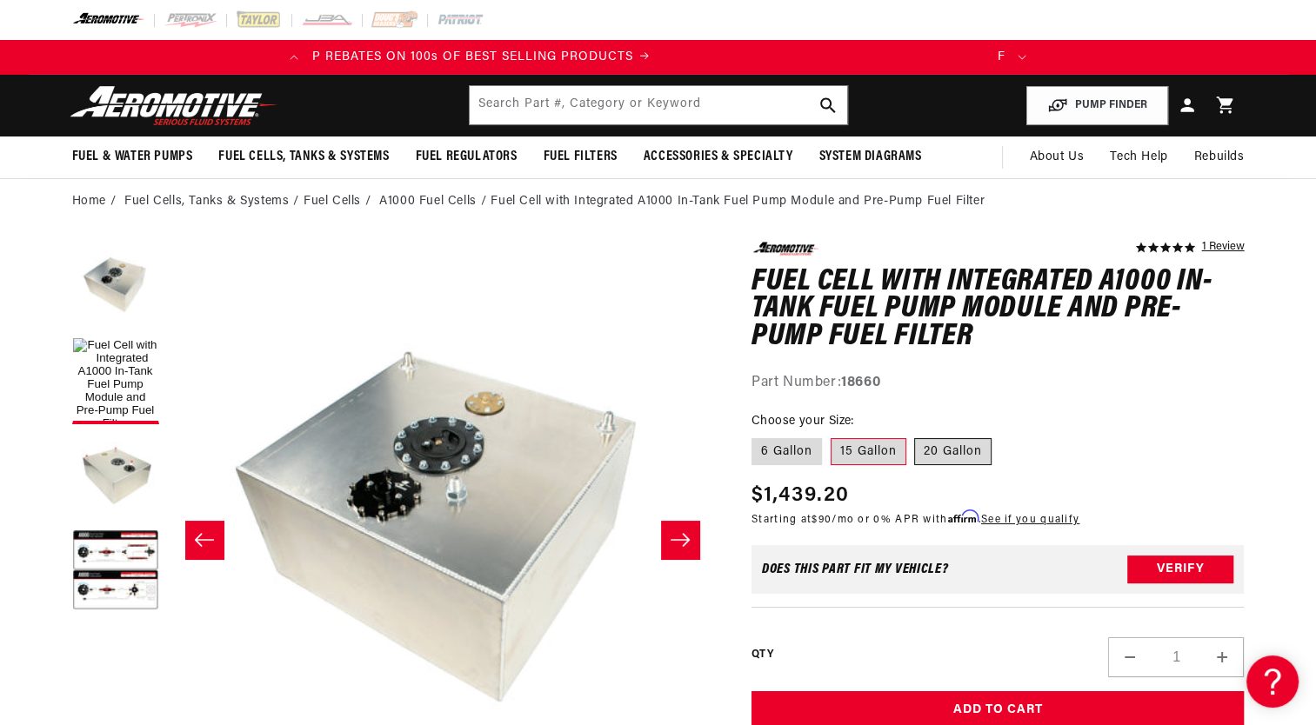
click at [964, 444] on label "20 Gallon" at bounding box center [952, 452] width 77 height 28
click at [958, 449] on label "20 Gallon" at bounding box center [952, 452] width 77 height 28
click at [916, 436] on input "20 Gallon" at bounding box center [915, 435] width 1 height 1
radio input "true"
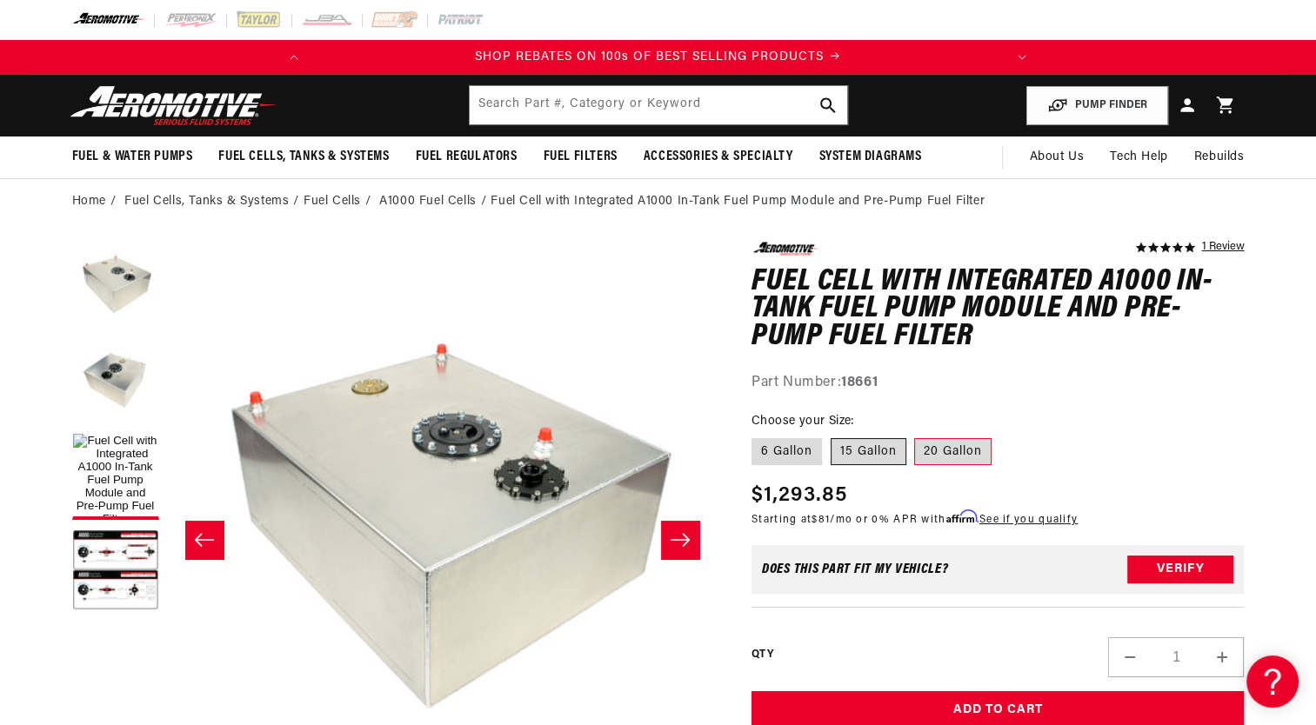
click at [861, 450] on label "15 Gallon" at bounding box center [869, 452] width 76 height 28
click at [831, 436] on input "15 Gallon" at bounding box center [831, 435] width 1 height 1
radio input "true"
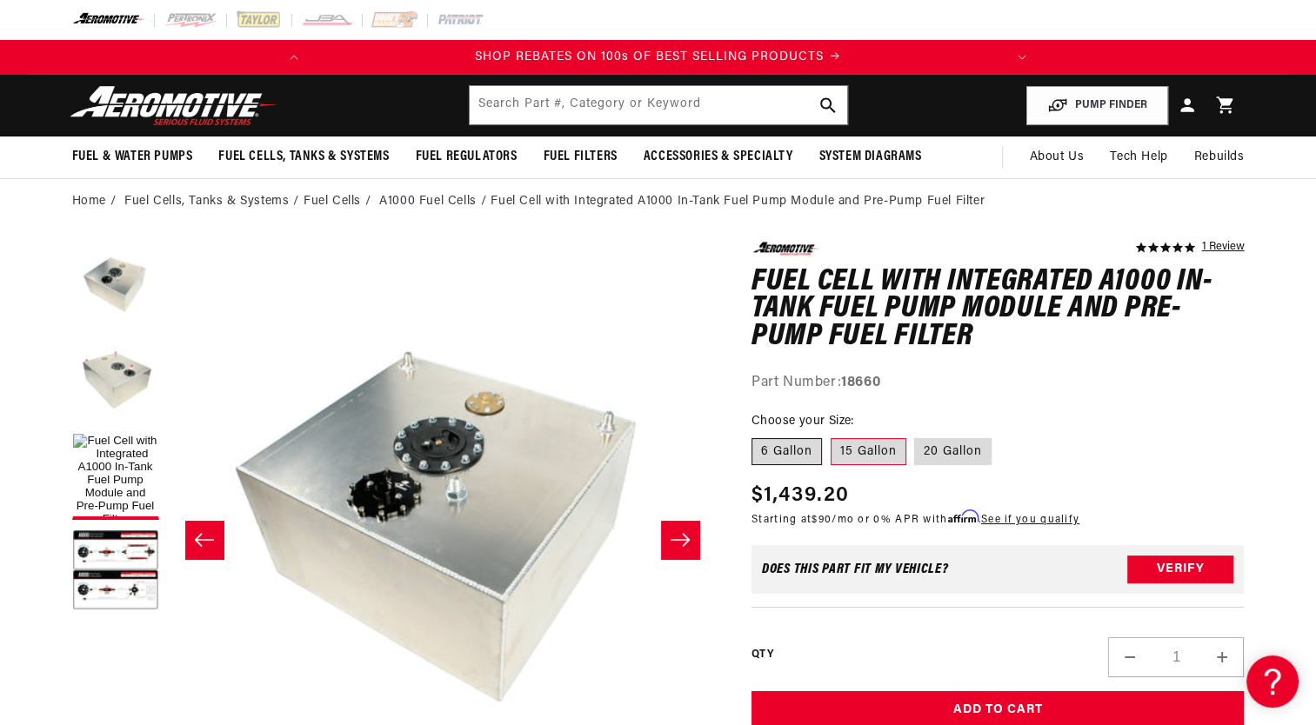
scroll to position [0, 278]
click at [778, 454] on label "6 Gallon" at bounding box center [786, 452] width 70 height 28
click at [757, 436] on input "6 Gallon" at bounding box center [756, 435] width 1 height 1
radio input "true"
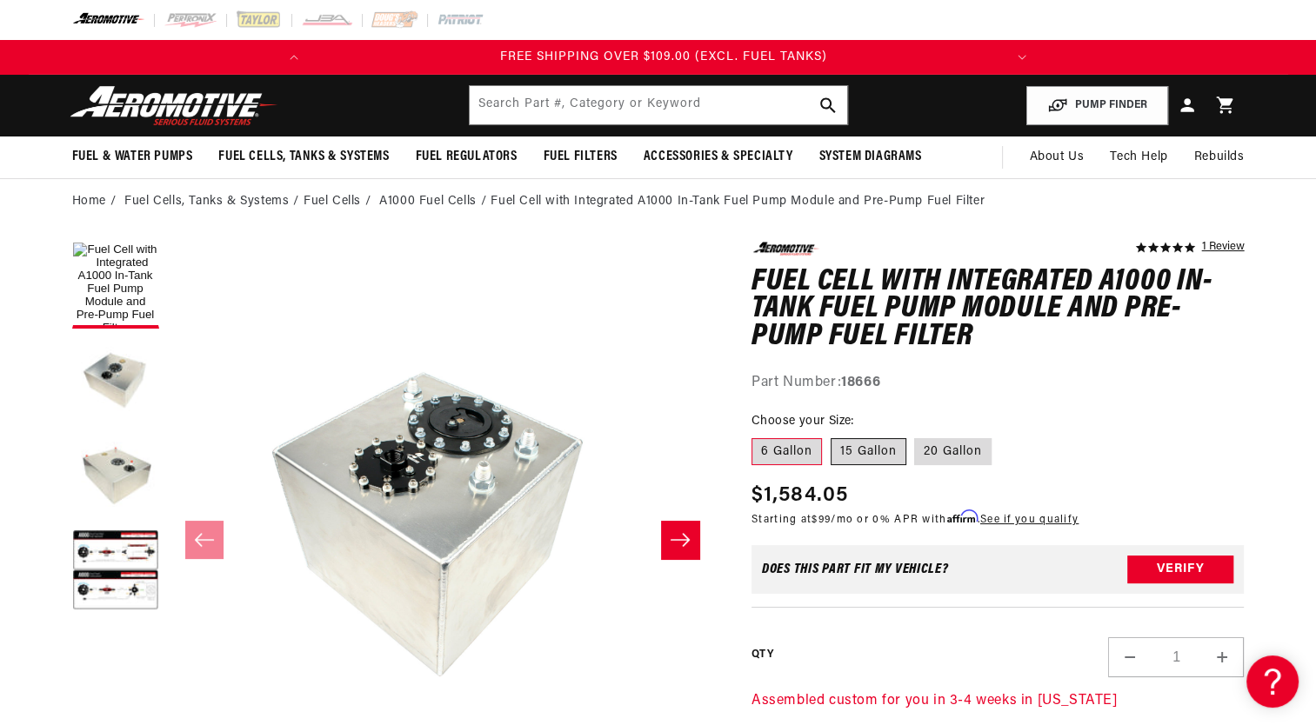
click at [855, 454] on label "15 Gallon" at bounding box center [869, 452] width 76 height 28
click at [831, 436] on input "15 Gallon" at bounding box center [831, 435] width 1 height 1
radio input "true"
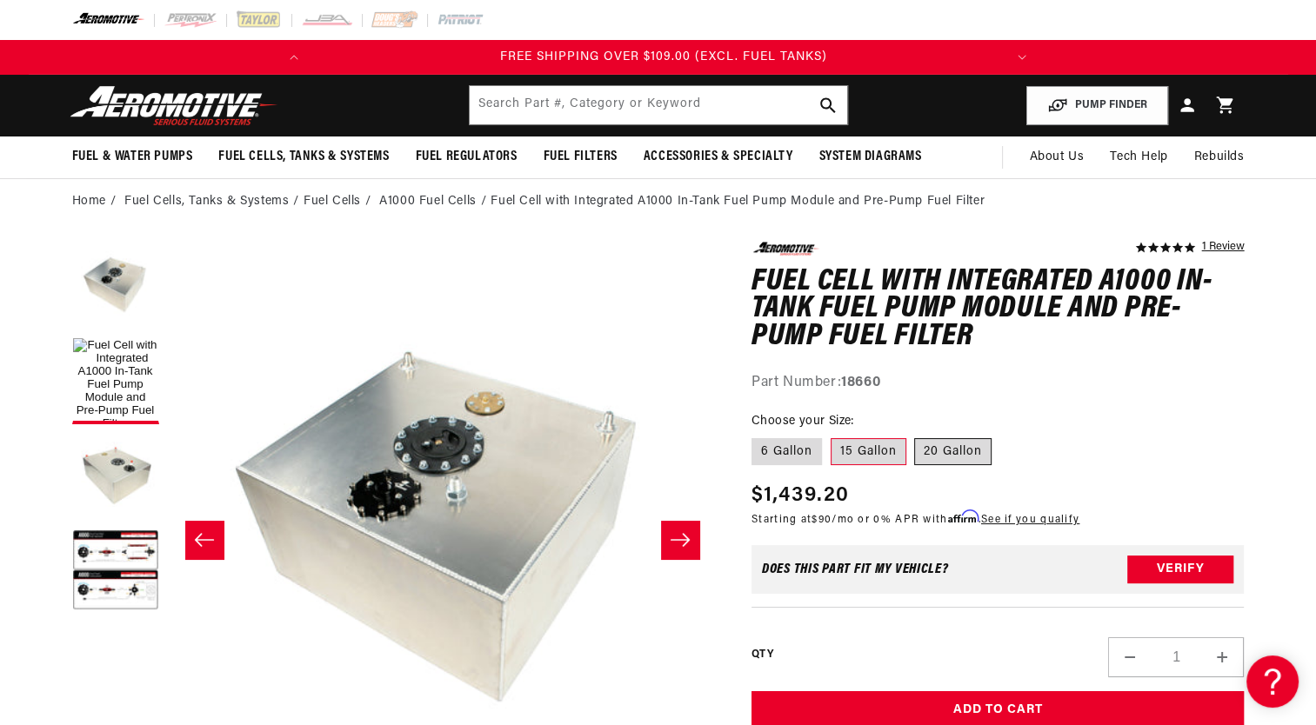
click at [949, 447] on label "20 Gallon" at bounding box center [952, 452] width 77 height 28
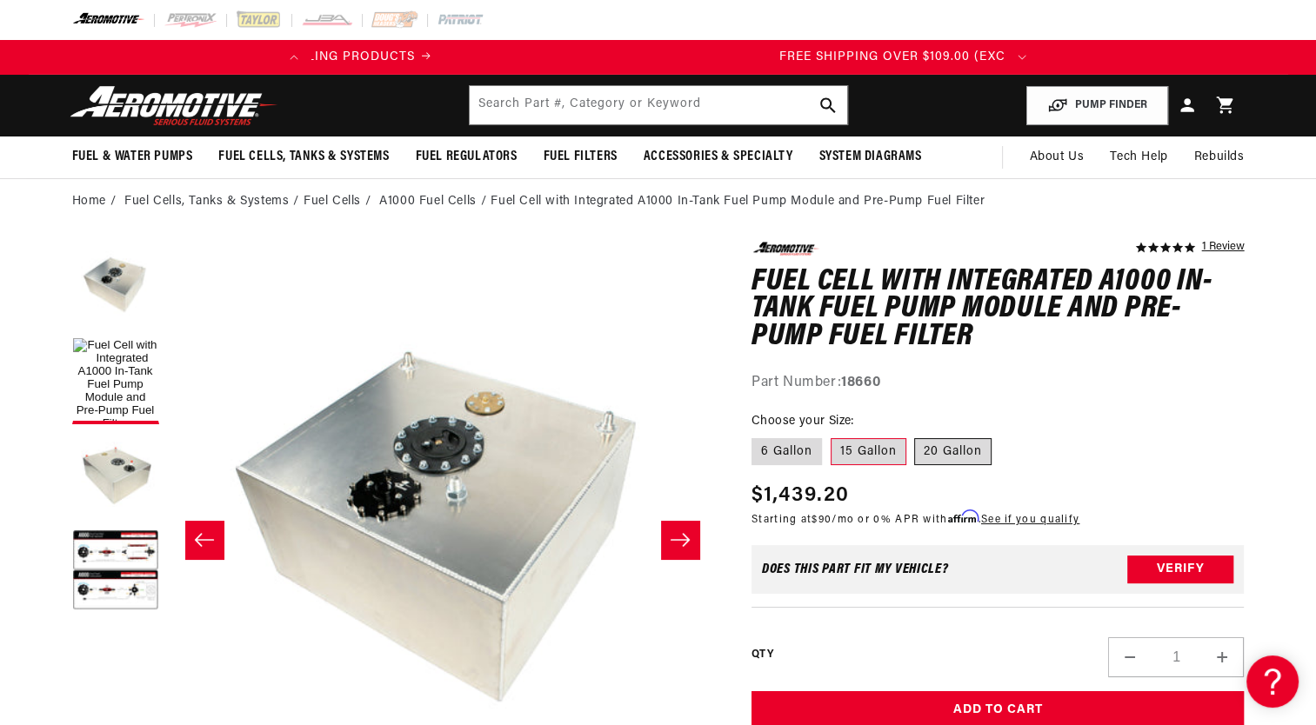
scroll to position [0, 17]
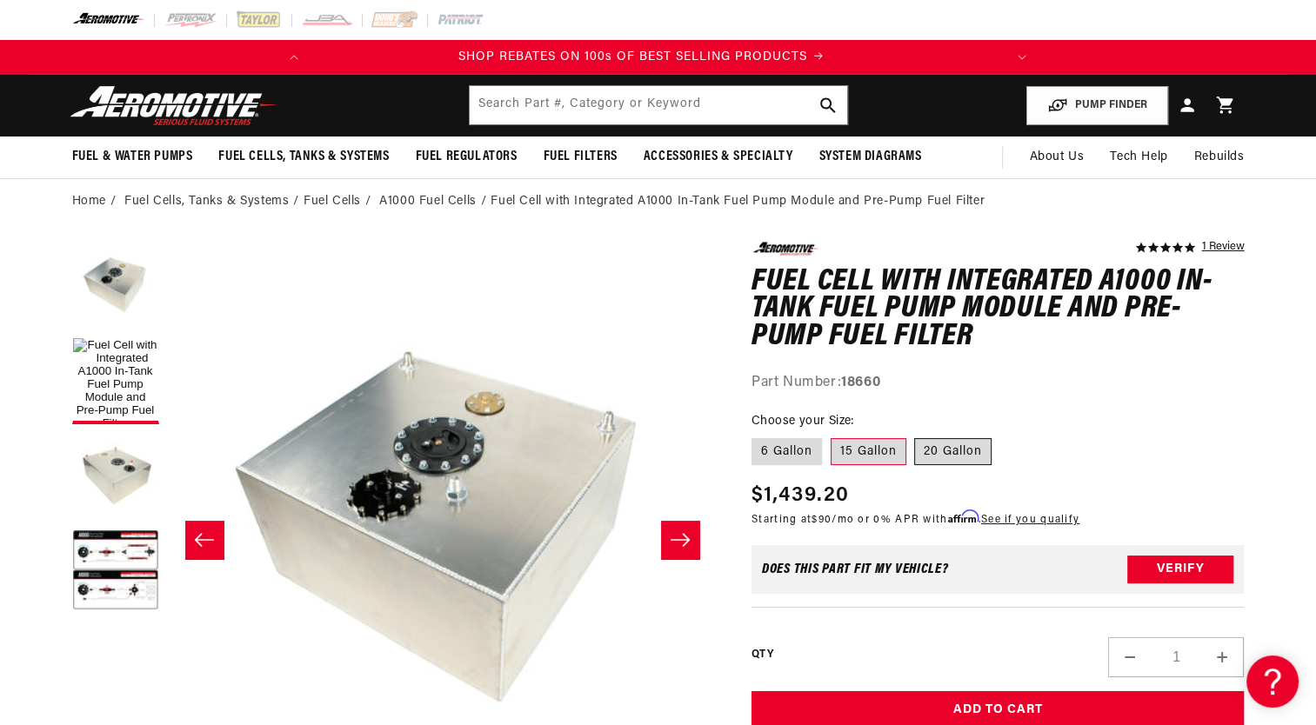
click at [866, 454] on label "15 Gallon" at bounding box center [869, 452] width 76 height 28
click at [831, 436] on input "15 Gallon" at bounding box center [831, 435] width 1 height 1
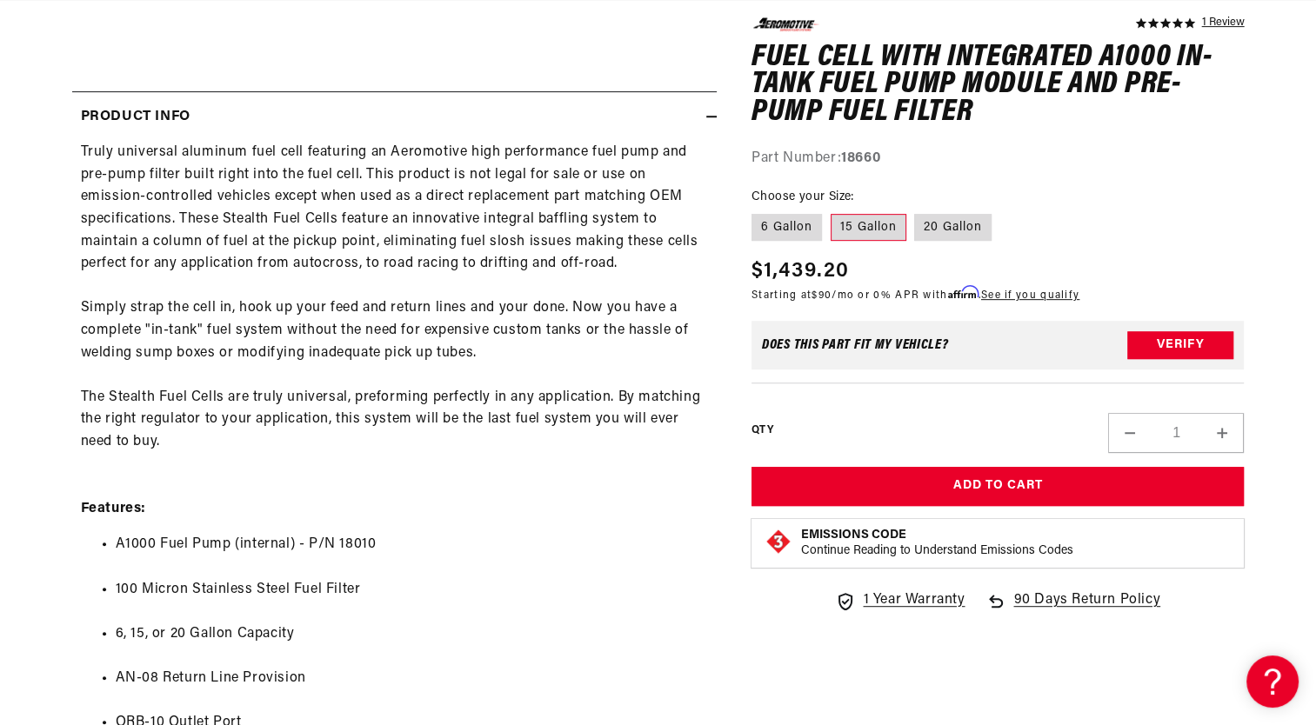
scroll to position [0, 0]
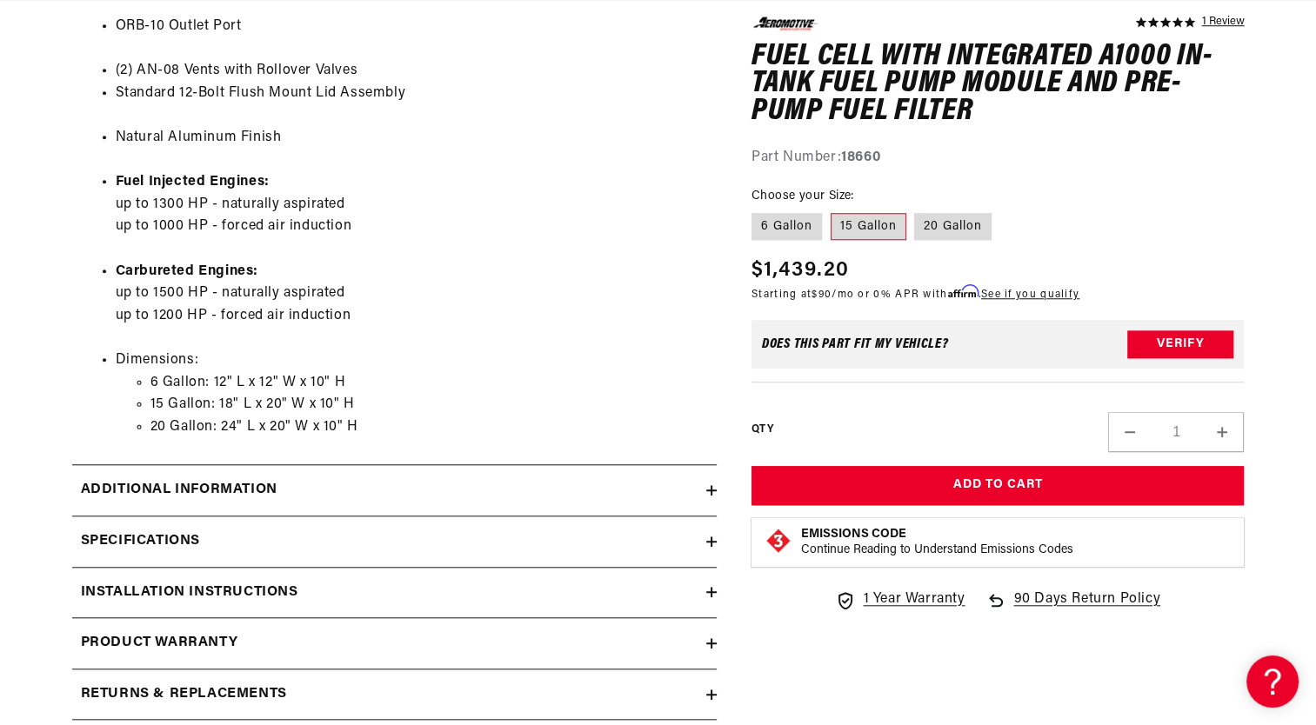
click at [715, 492] on icon at bounding box center [711, 490] width 10 height 10
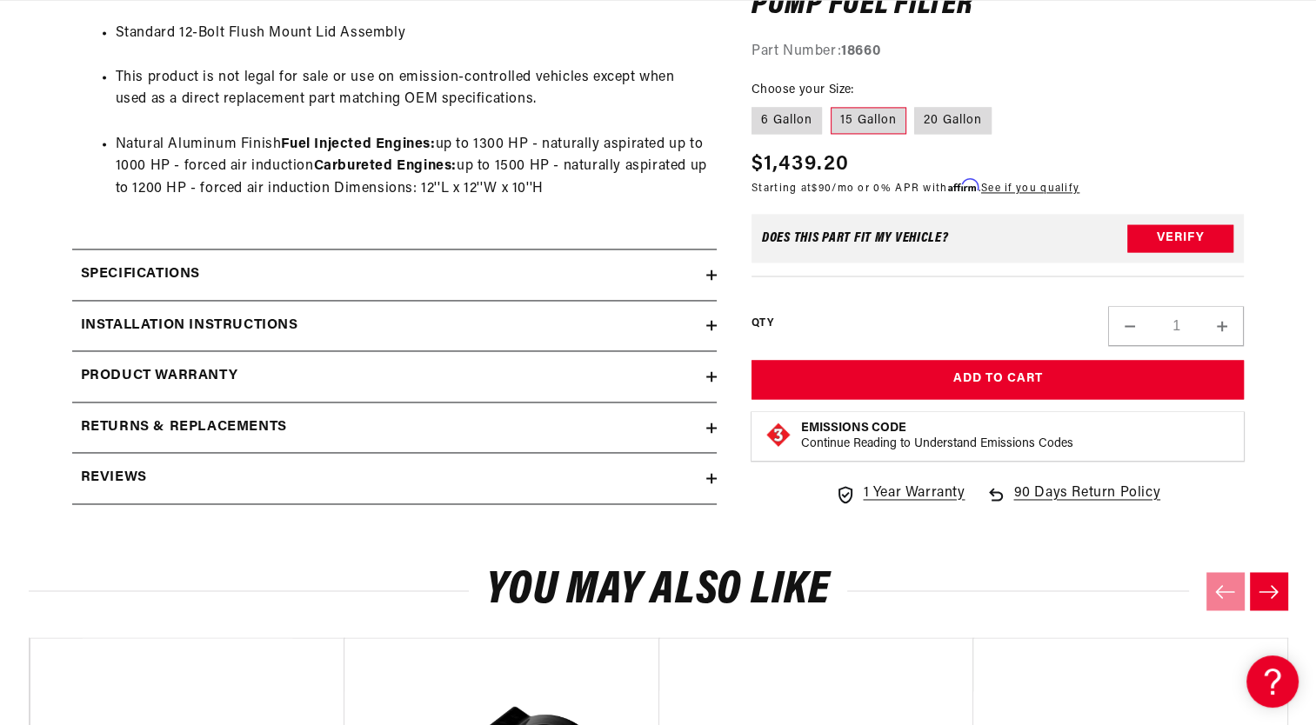
click at [713, 325] on icon at bounding box center [711, 325] width 10 height 0
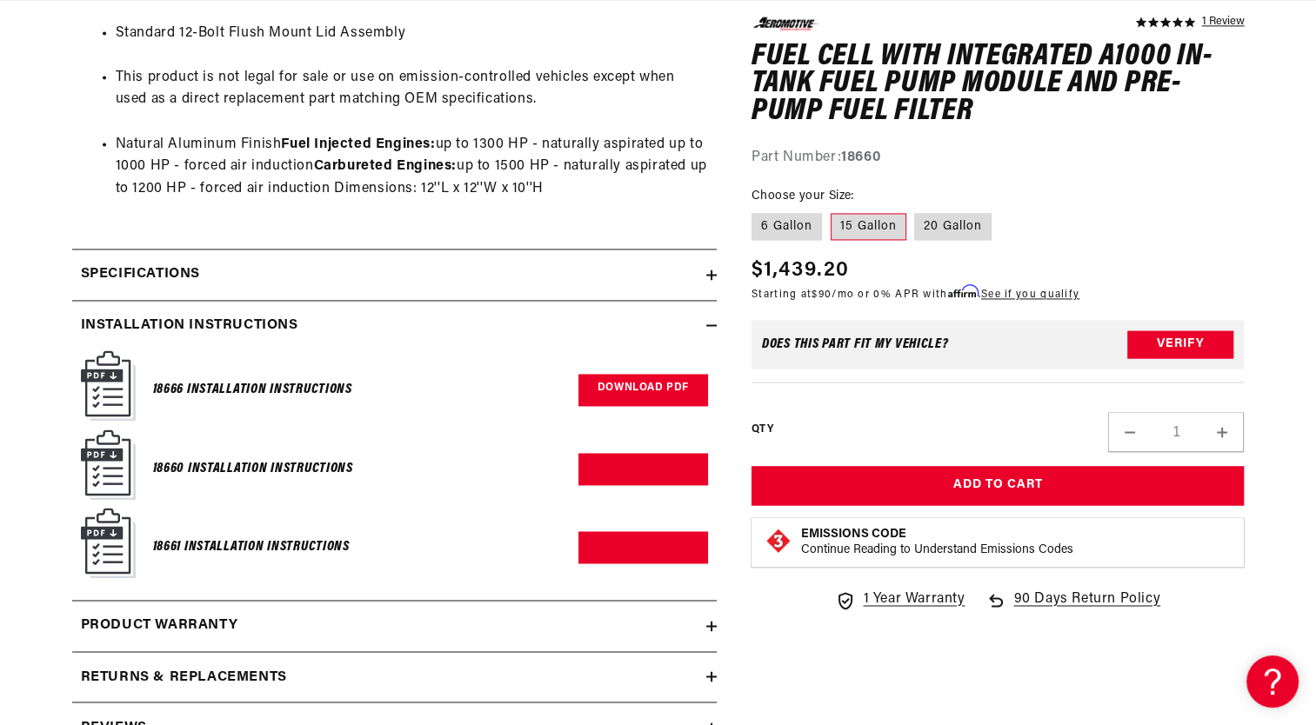
scroll to position [0, 688]
click at [647, 472] on link "Download PDF" at bounding box center [643, 469] width 130 height 32
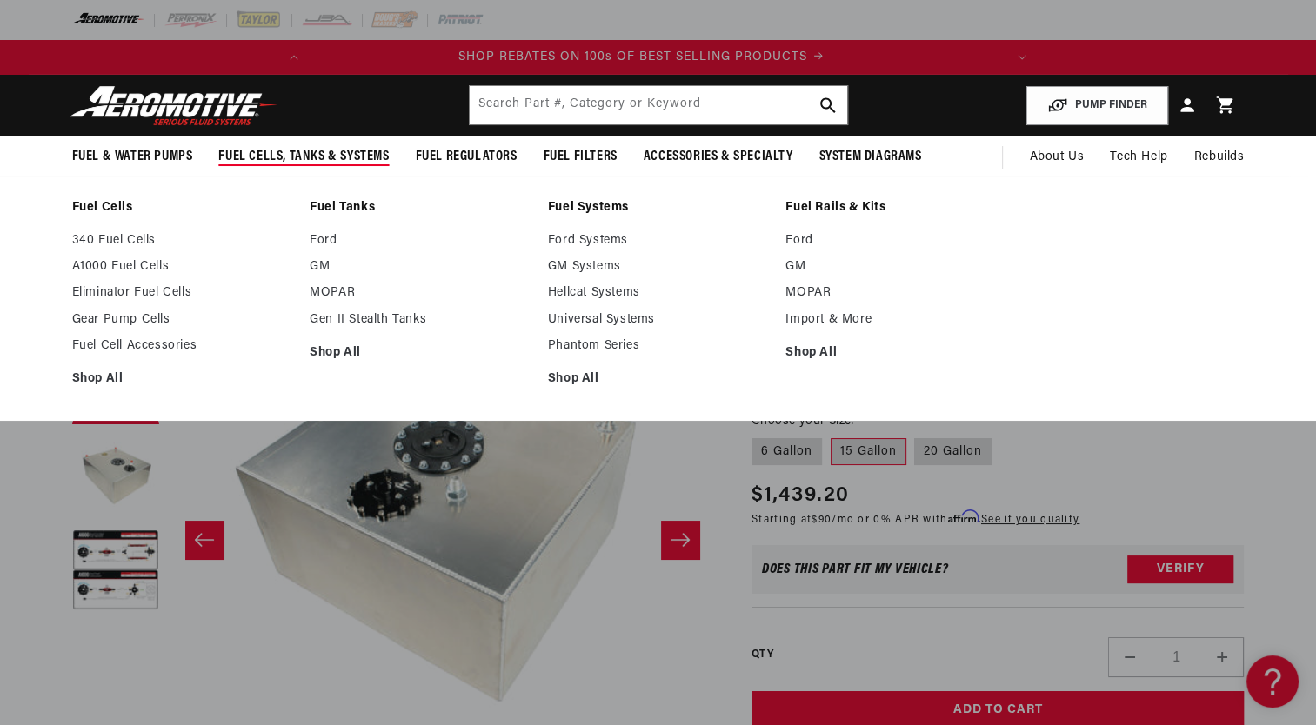
scroll to position [0, 0]
click at [129, 344] on link "Fuel Cell Accessories" at bounding box center [182, 346] width 221 height 16
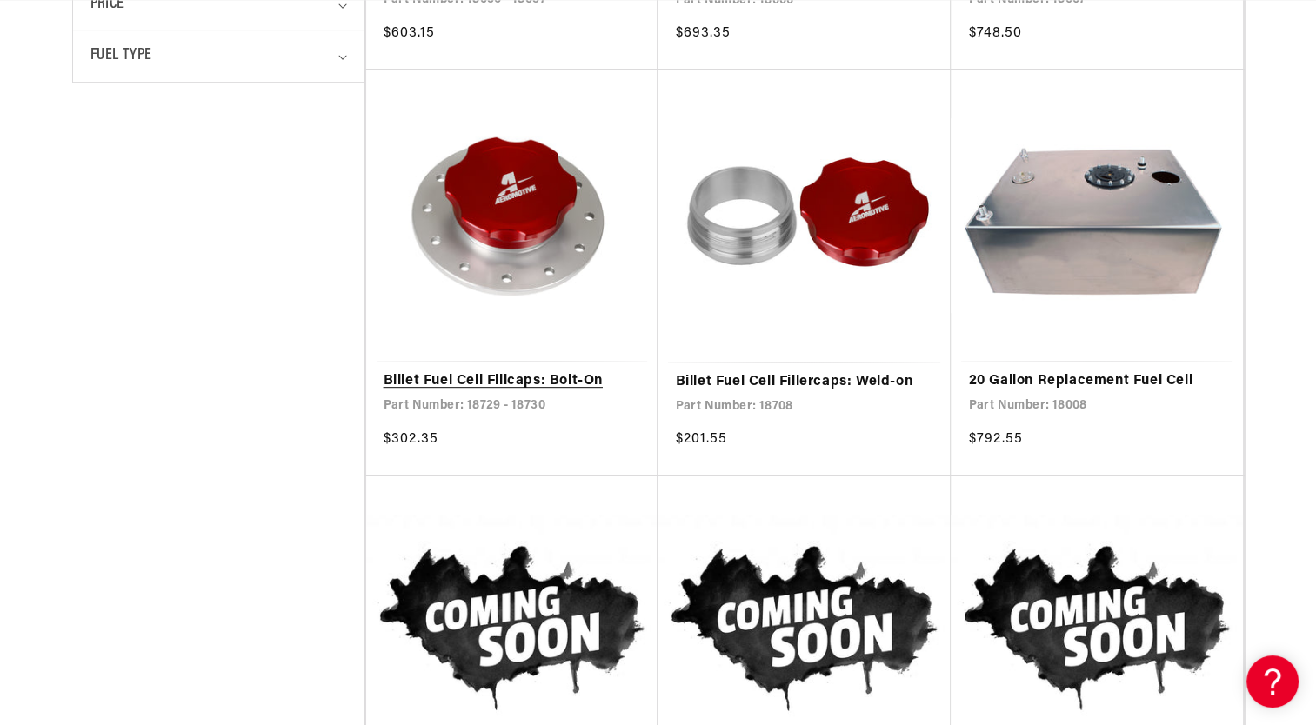
click at [517, 370] on link "Billet Fuel Cell Fillcaps: Bolt-On" at bounding box center [512, 381] width 257 height 23
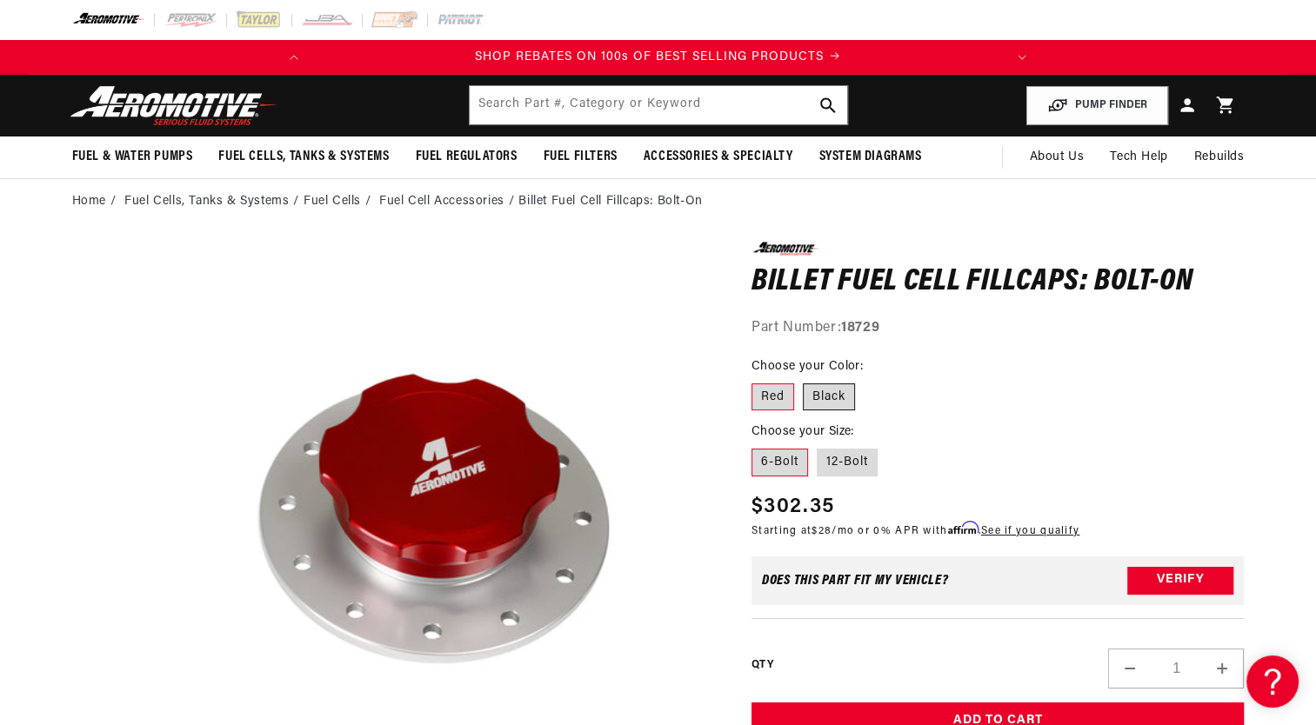
click at [828, 390] on label "Black" at bounding box center [829, 398] width 52 height 28
click at [804, 381] on input "Black" at bounding box center [803, 380] width 1 height 1
radio input "true"
click at [837, 462] on label "12-Bolt" at bounding box center [847, 463] width 61 height 28
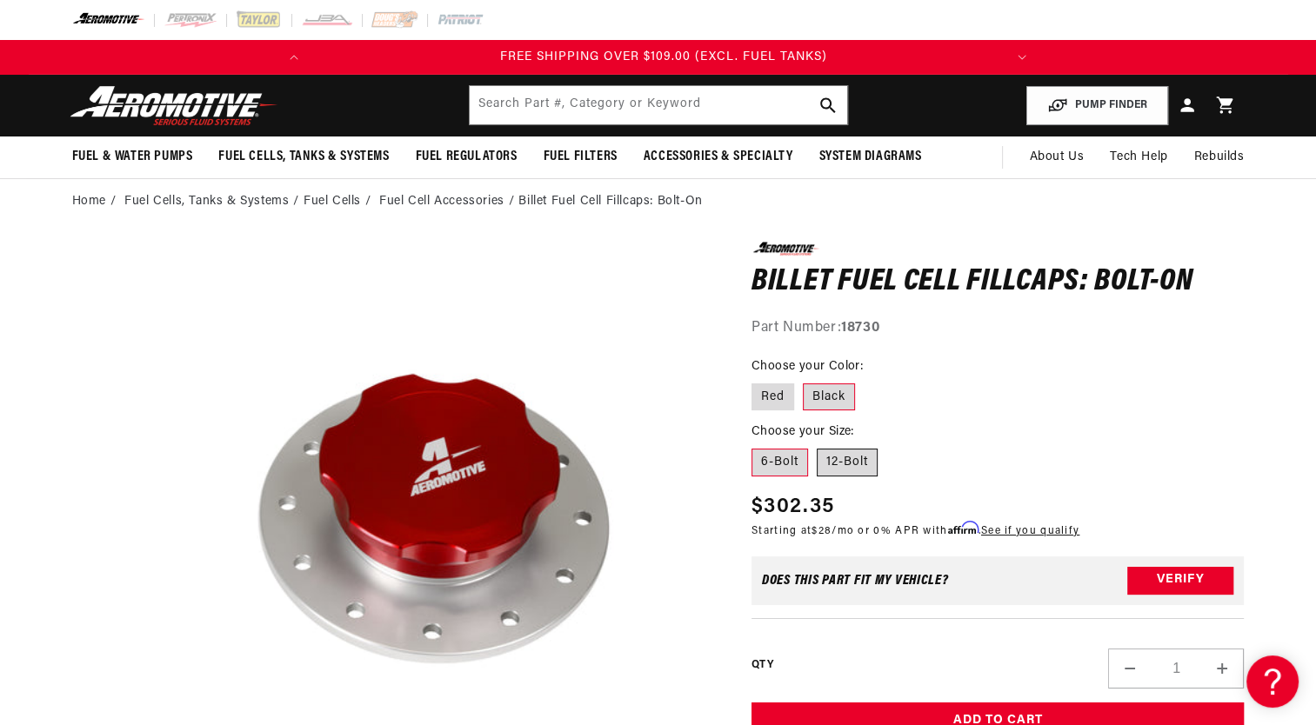
click at [817, 446] on input "12-Bolt" at bounding box center [817, 445] width 1 height 1
radio input "true"
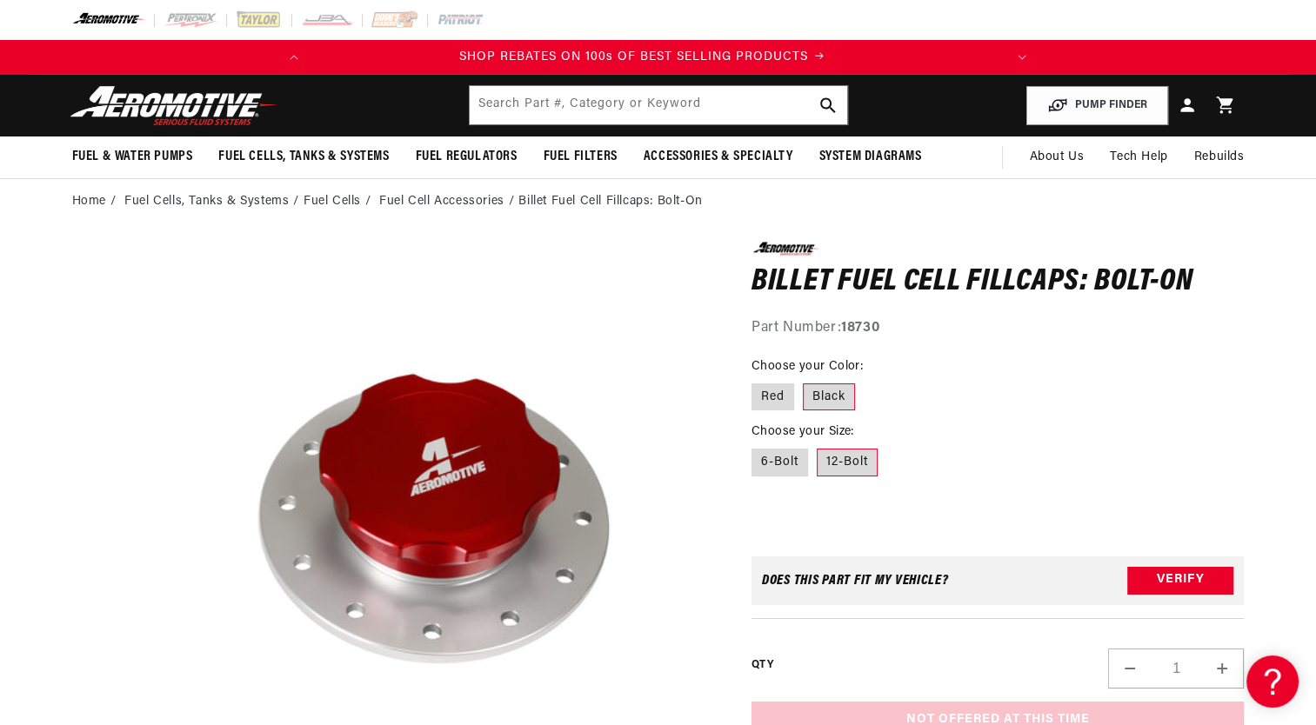
scroll to position [0, 0]
click at [834, 398] on label "Black" at bounding box center [829, 398] width 52 height 28
click at [804, 381] on input "Black" at bounding box center [803, 380] width 1 height 1
click at [831, 461] on label "12-Bolt" at bounding box center [847, 463] width 61 height 28
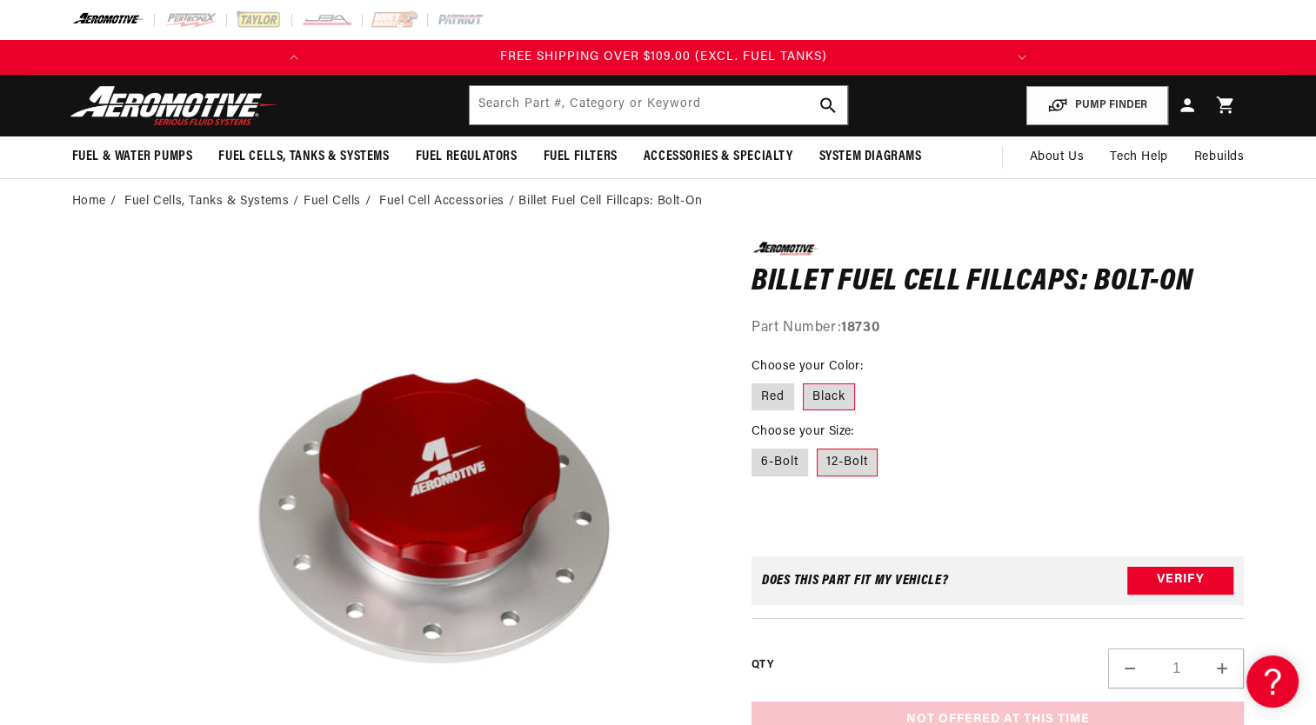
click at [817, 446] on input "12-Bolt" at bounding box center [817, 445] width 1 height 1
click at [766, 397] on label "Red" at bounding box center [772, 398] width 43 height 28
click at [757, 381] on input "Red" at bounding box center [756, 380] width 1 height 1
radio input "true"
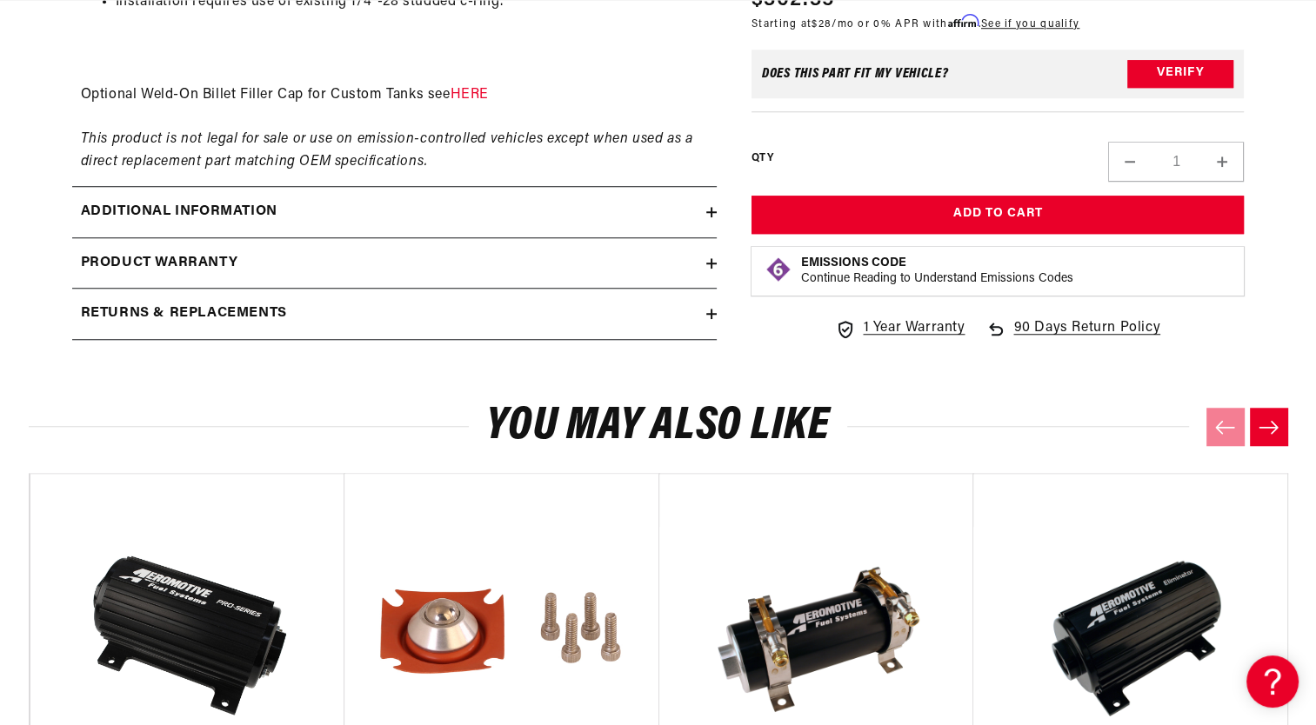
scroll to position [0, 688]
click at [712, 212] on icon at bounding box center [711, 212] width 10 height 0
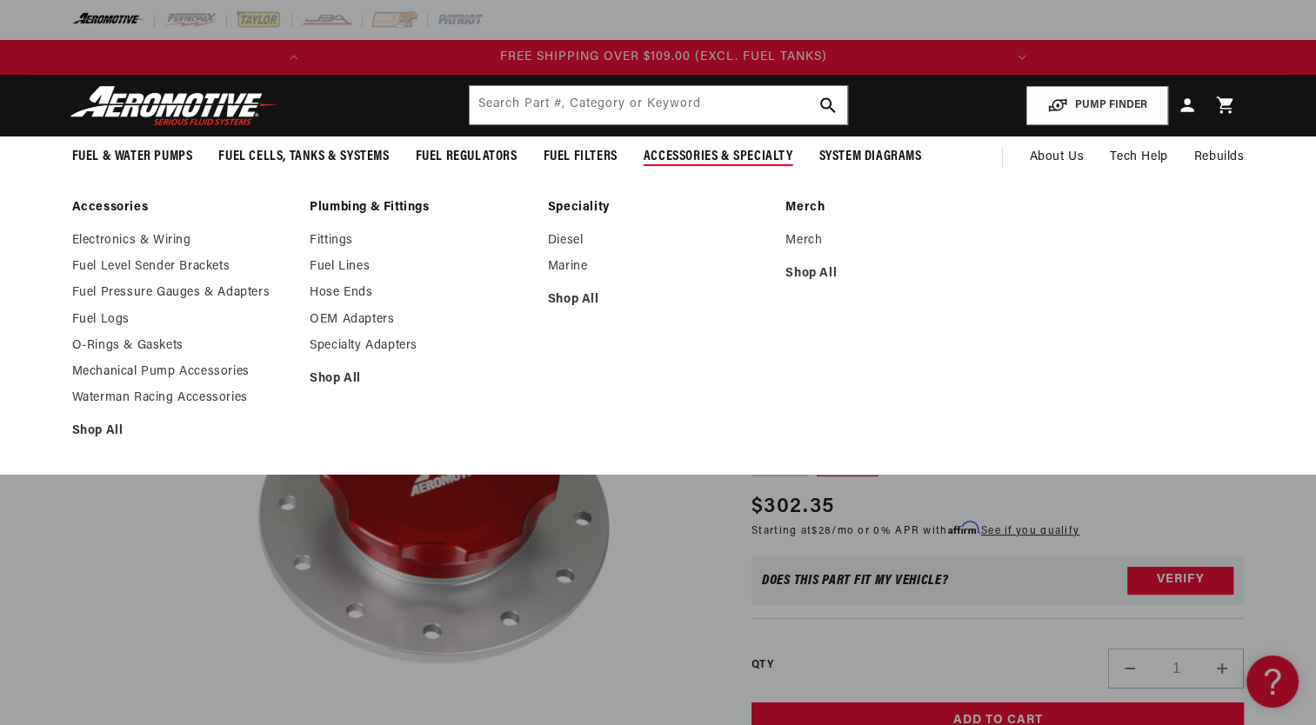
click at [743, 156] on span "Accessories & Specialty" at bounding box center [719, 157] width 150 height 18
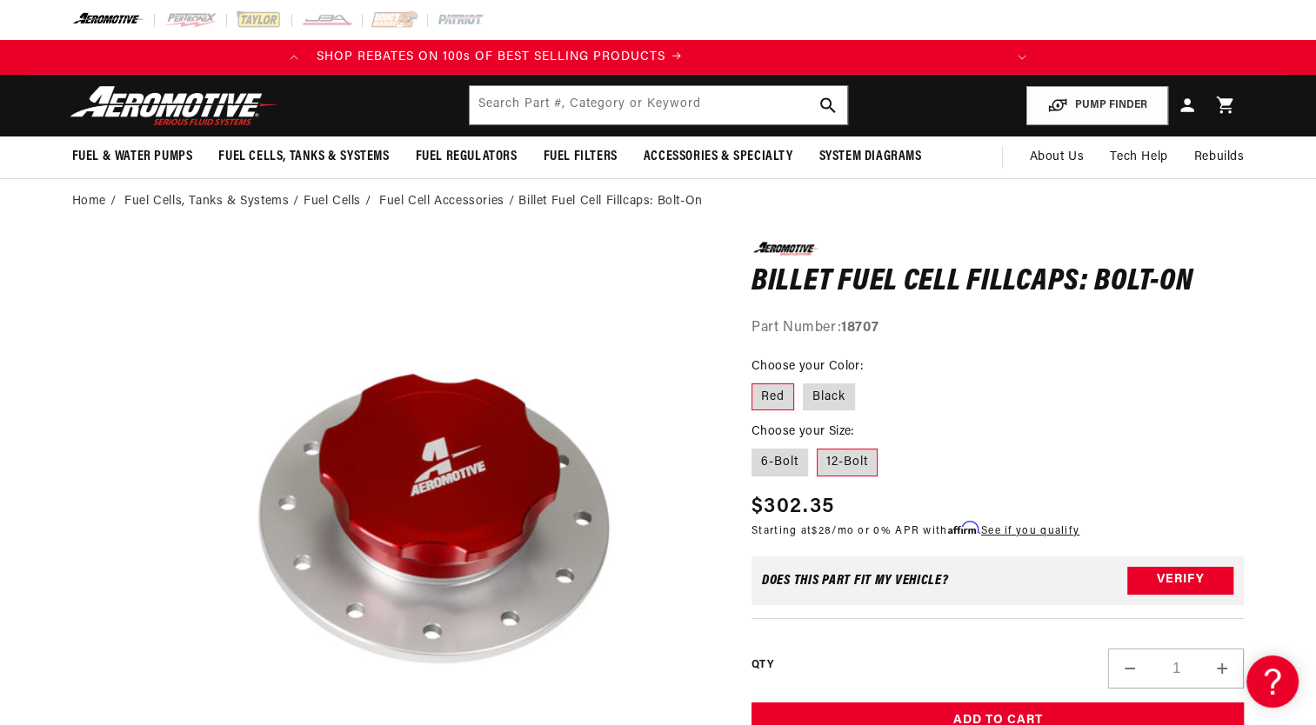
scroll to position [0, 0]
click at [465, 200] on link "Fuel Cell Accessories" at bounding box center [441, 201] width 125 height 19
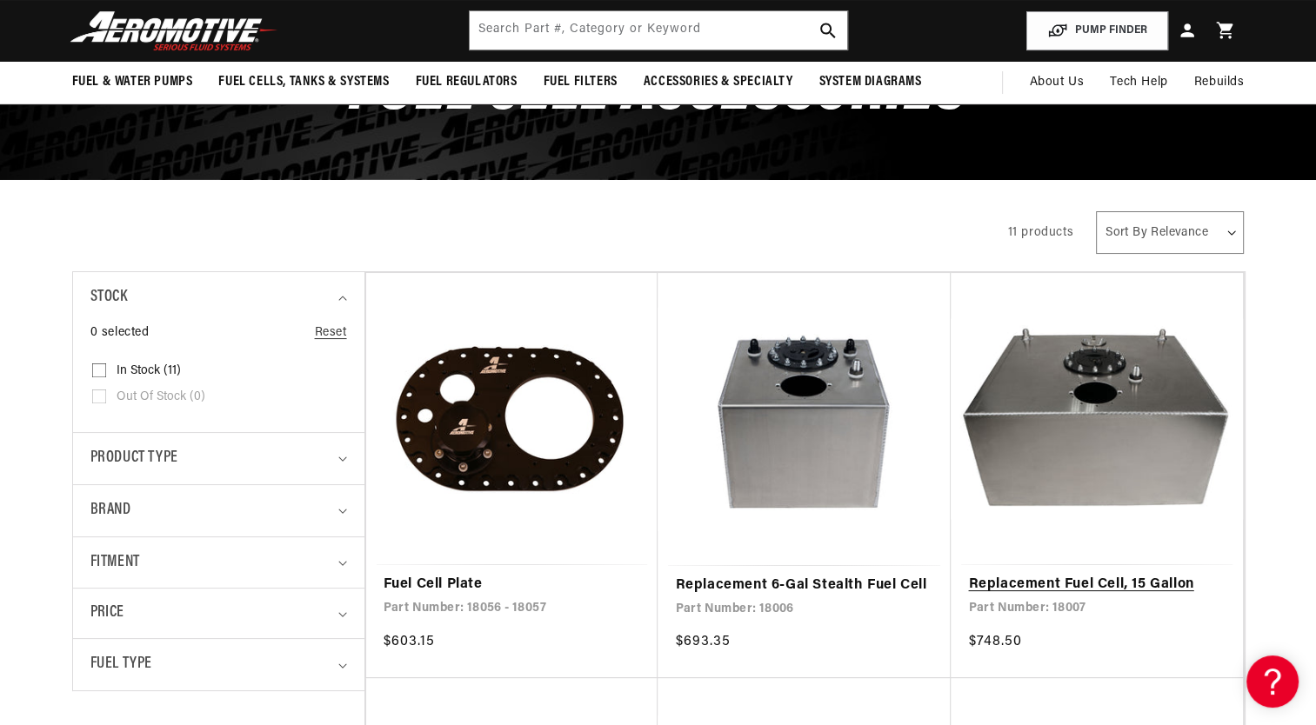
click at [1109, 574] on link "Replacement Fuel Cell, 15 Gallon" at bounding box center [1096, 585] width 257 height 23
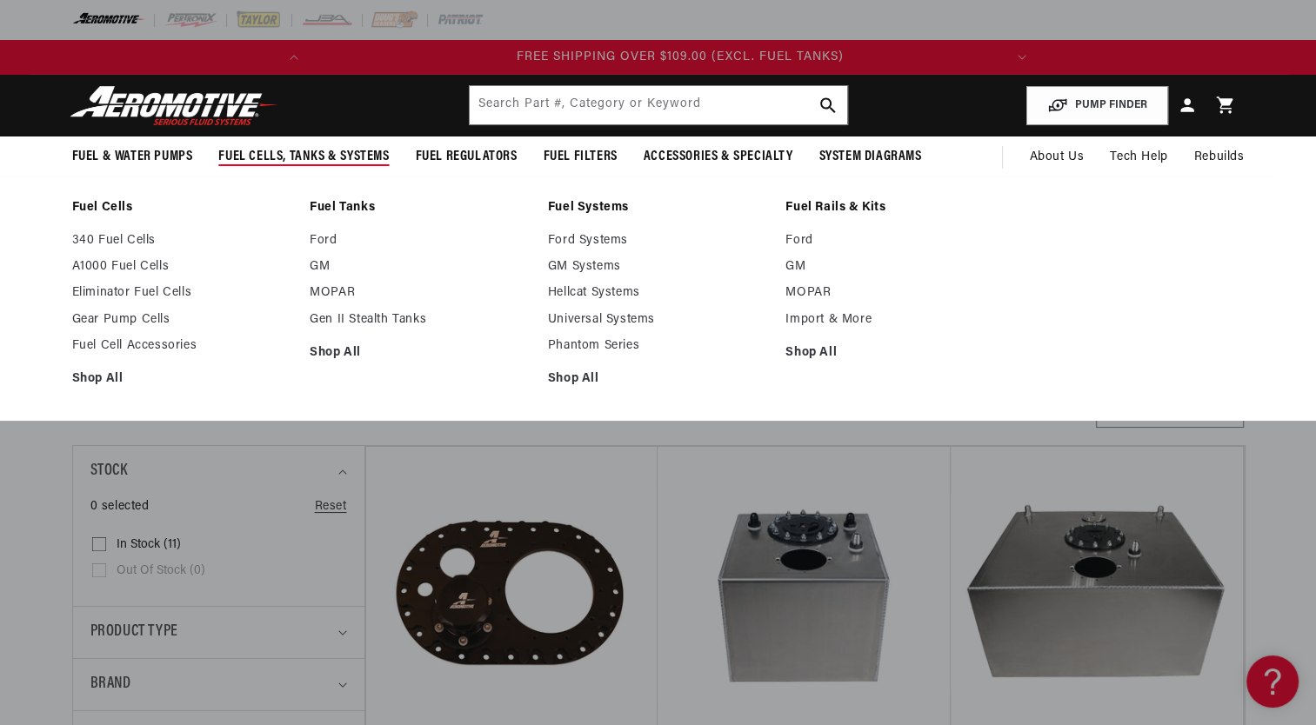
scroll to position [0, 688]
click at [320, 157] on span "Fuel Cells, Tanks & Systems" at bounding box center [303, 157] width 170 height 18
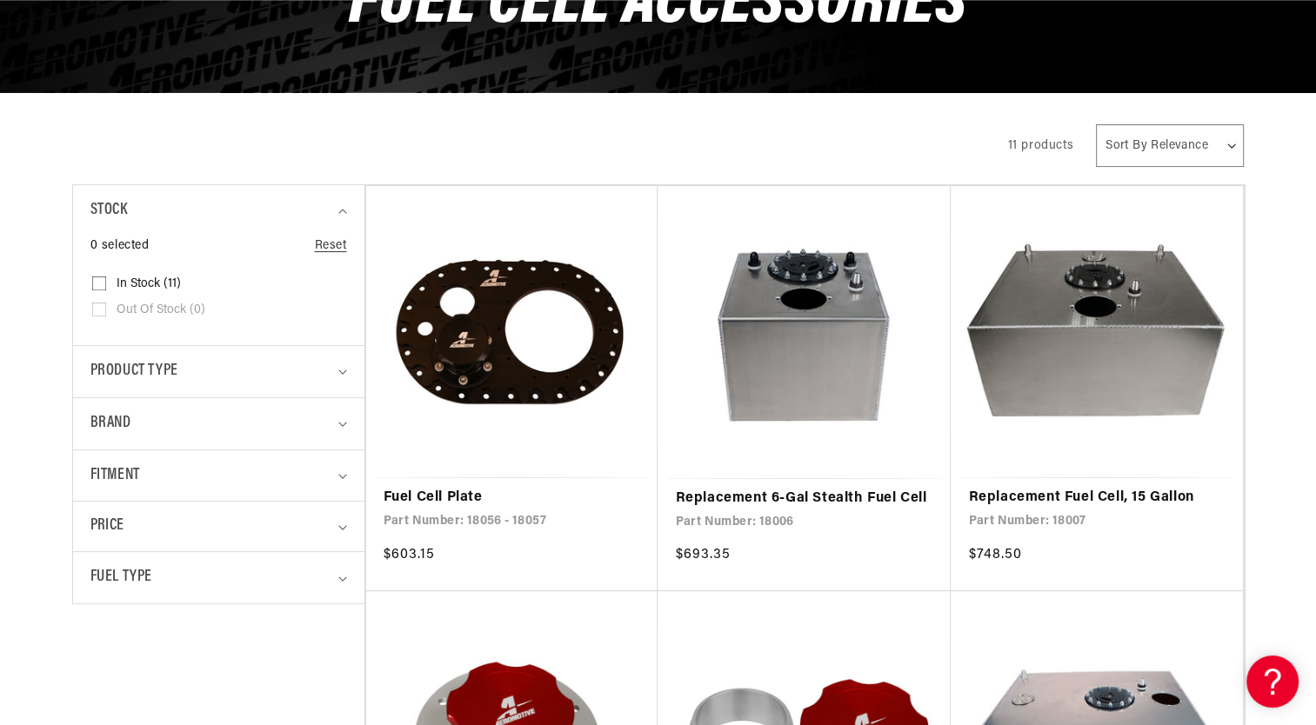
scroll to position [0, 0]
click at [99, 283] on input "In stock (11) In stock (11 products)" at bounding box center [99, 287] width 14 height 14
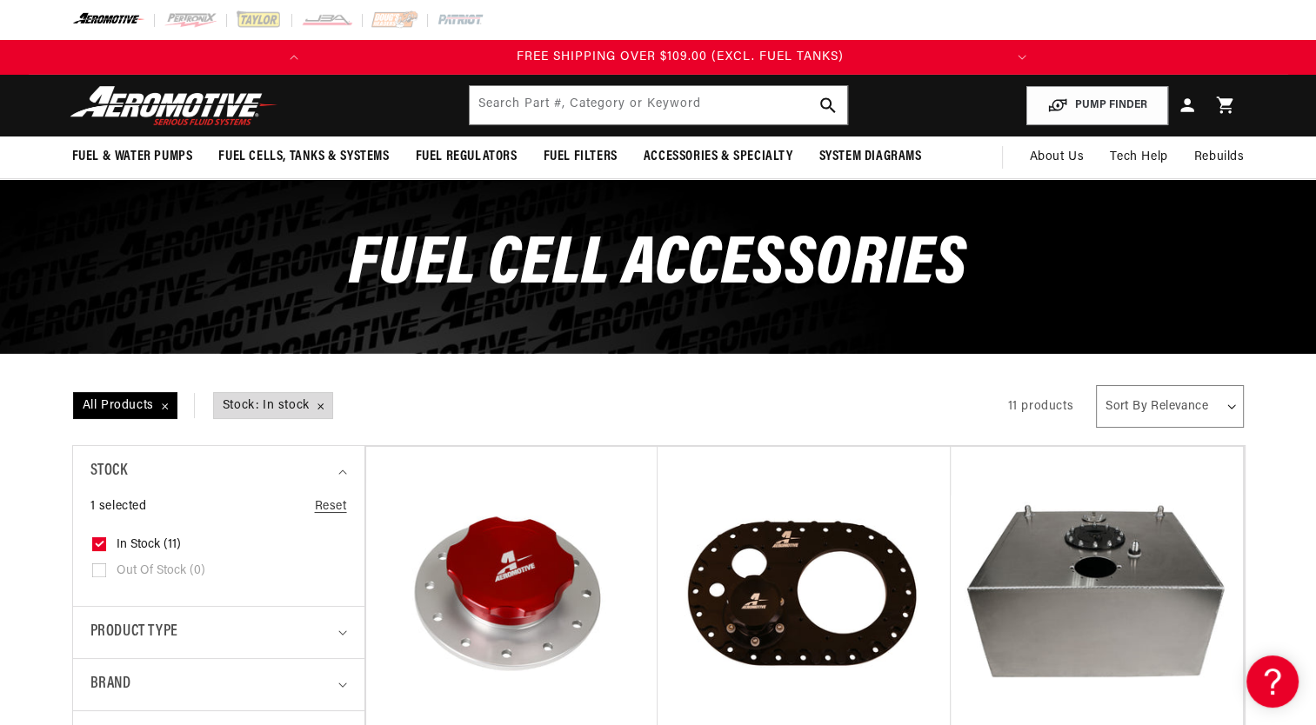
scroll to position [0, 688]
click at [96, 541] on icon at bounding box center [100, 544] width 10 height 6
click at [96, 541] on input "In stock (11) In stock (11 products)" at bounding box center [99, 548] width 14 height 14
checkbox input "false"
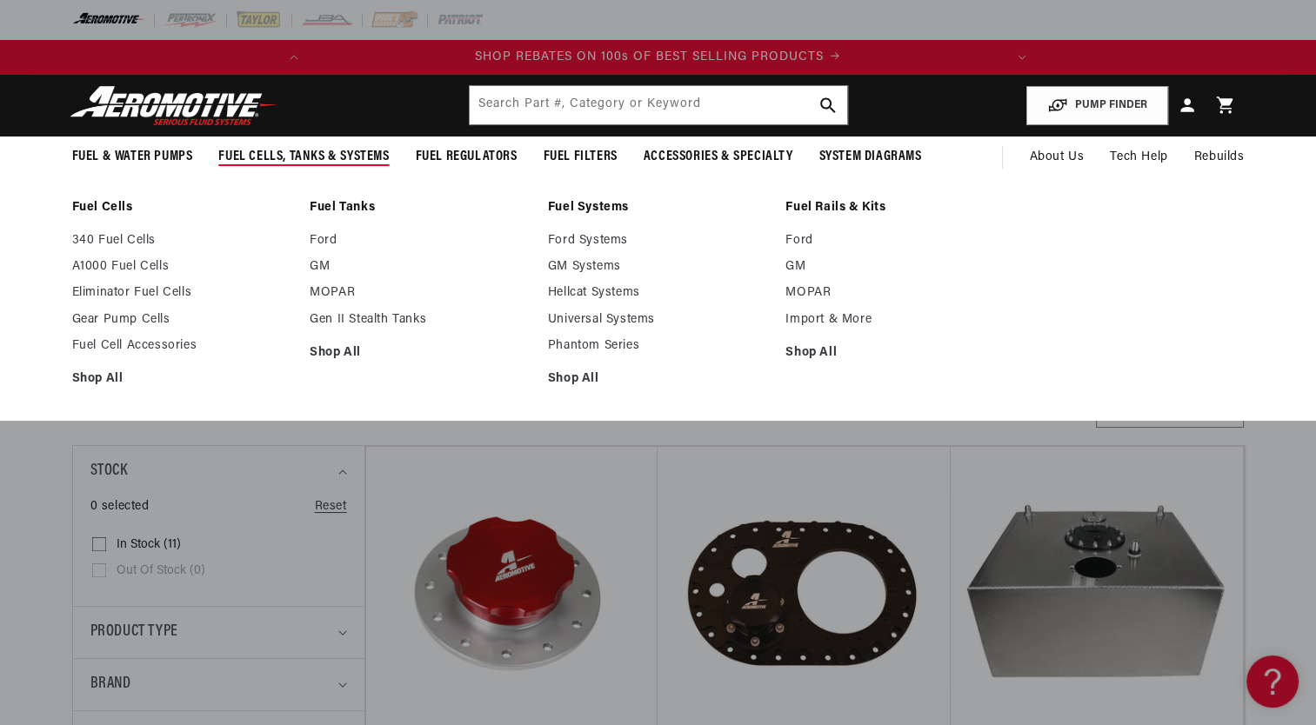
click at [318, 157] on span "Fuel Cells, Tanks & Systems" at bounding box center [303, 157] width 170 height 18
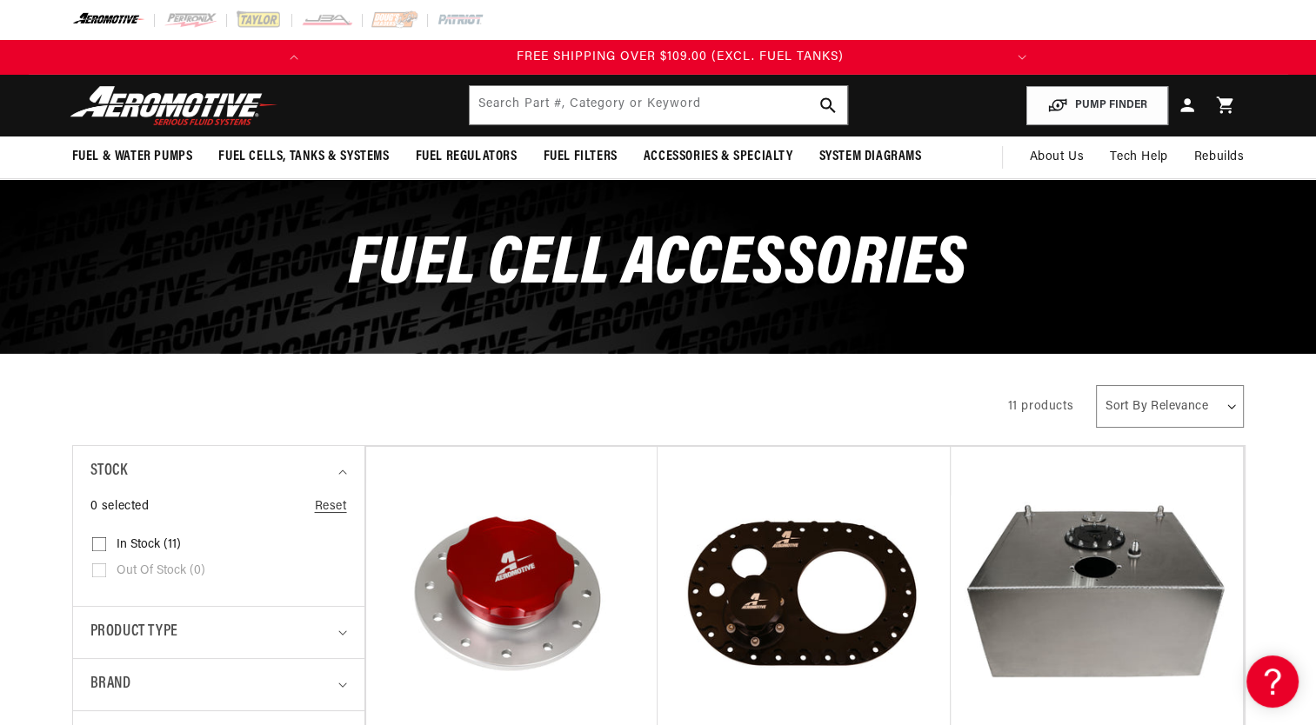
scroll to position [0, 688]
click at [191, 106] on img at bounding box center [173, 105] width 217 height 41
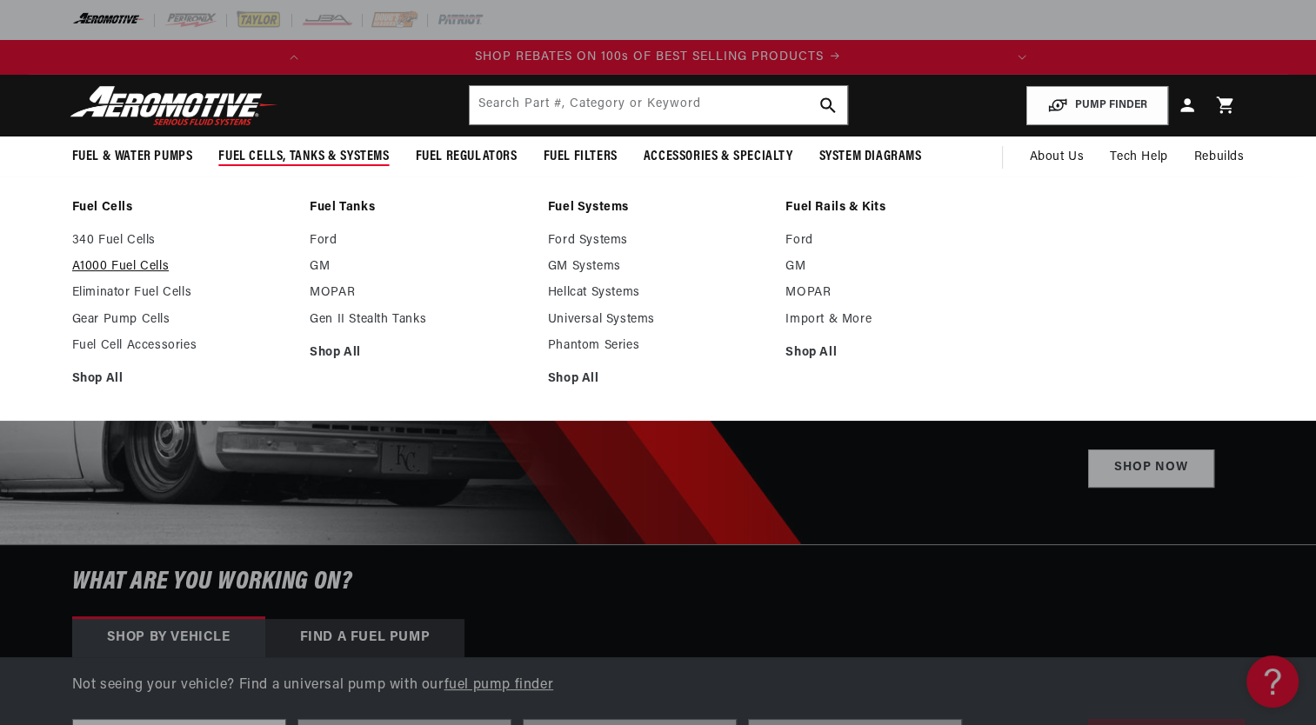
click at [143, 262] on link "A1000 Fuel Cells" at bounding box center [182, 267] width 221 height 16
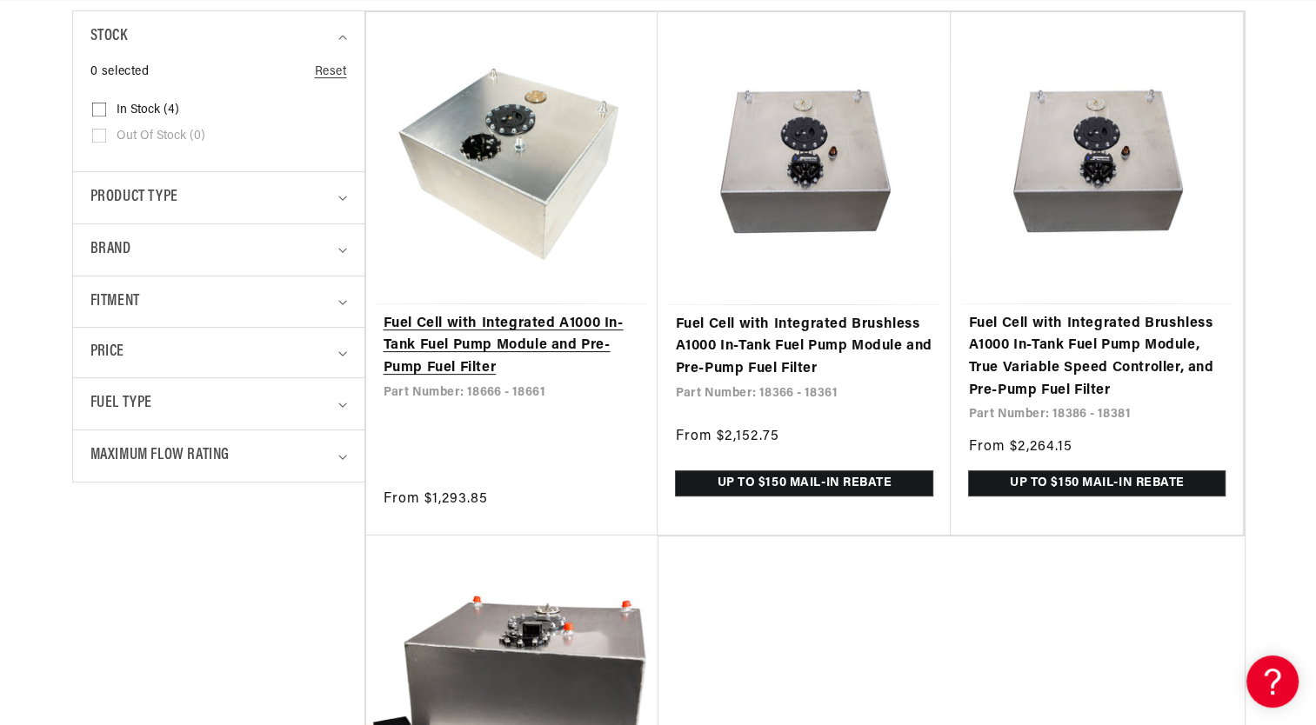
scroll to position [0, 688]
click at [501, 332] on link "Fuel Cell with Integrated A1000 In-Tank Fuel Pump Module and Pre-Pump Fuel Filt…" at bounding box center [512, 346] width 257 height 67
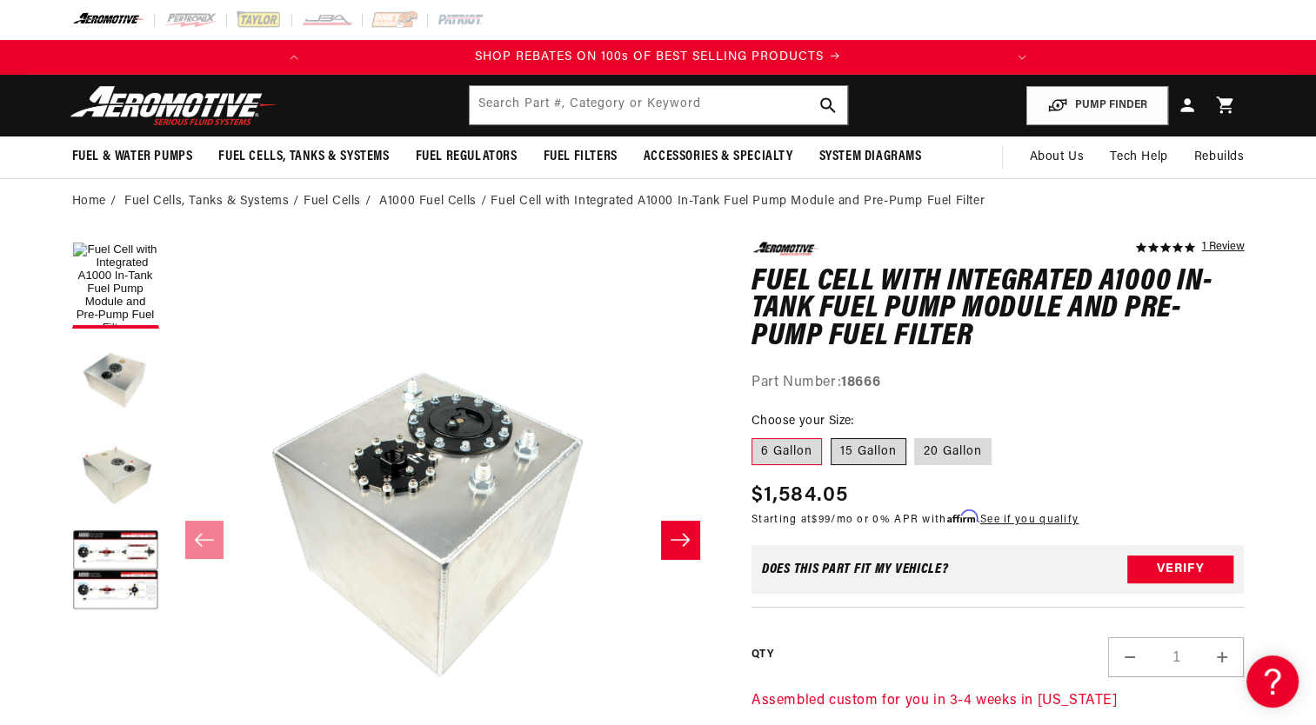
click at [874, 447] on label "15 Gallon" at bounding box center [869, 452] width 76 height 28
click at [831, 436] on input "15 Gallon" at bounding box center [831, 435] width 1 height 1
radio input "true"
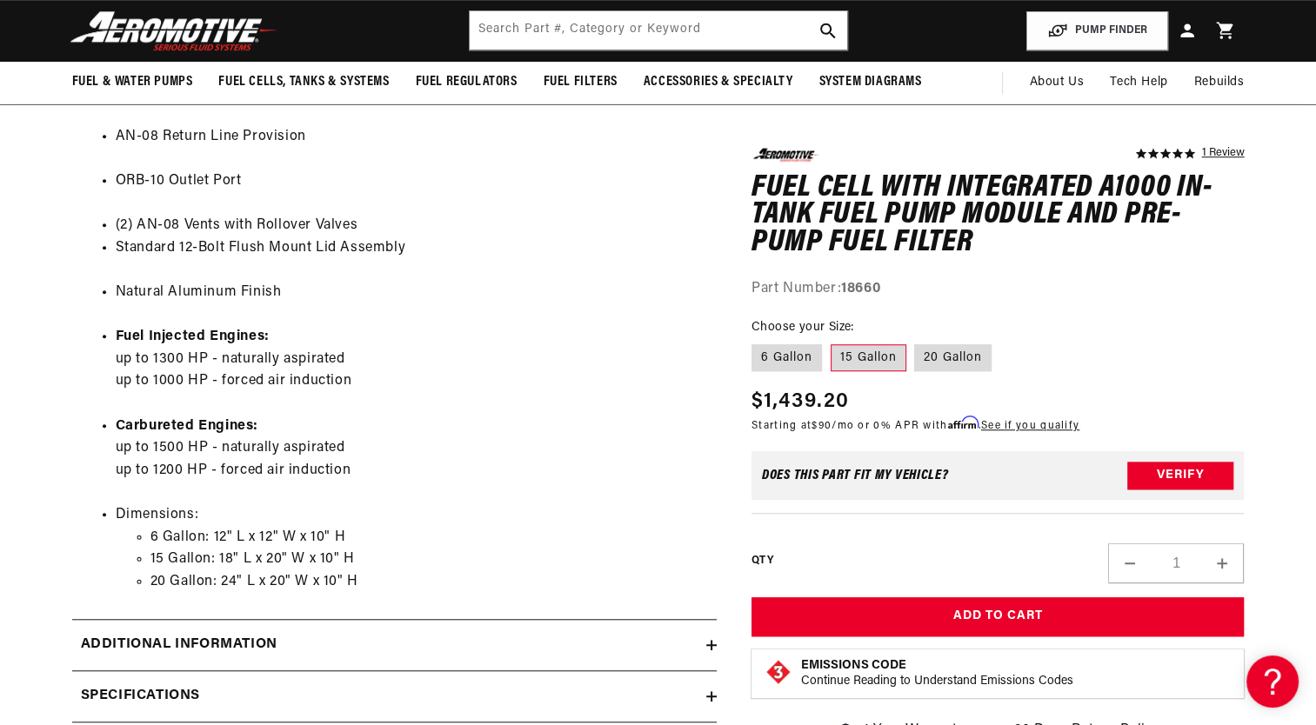
scroll to position [1186, 0]
